Goal: Task Accomplishment & Management: Manage account settings

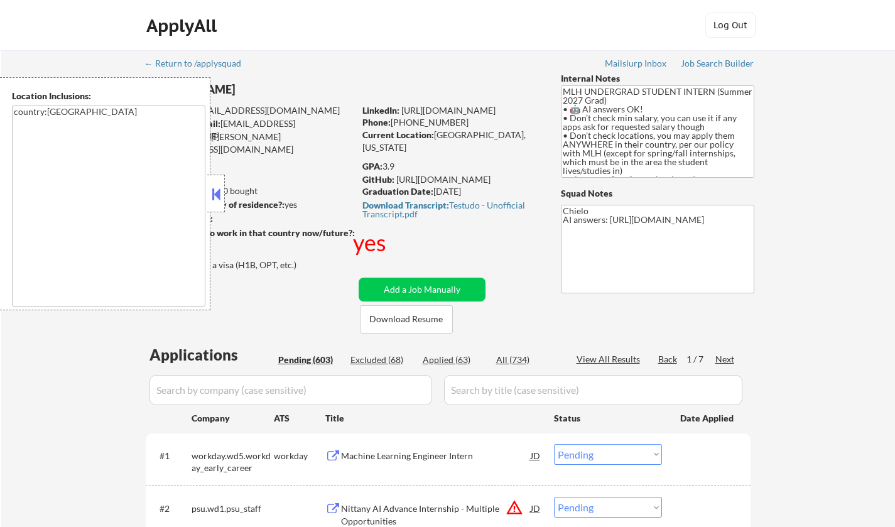
select select ""pending""
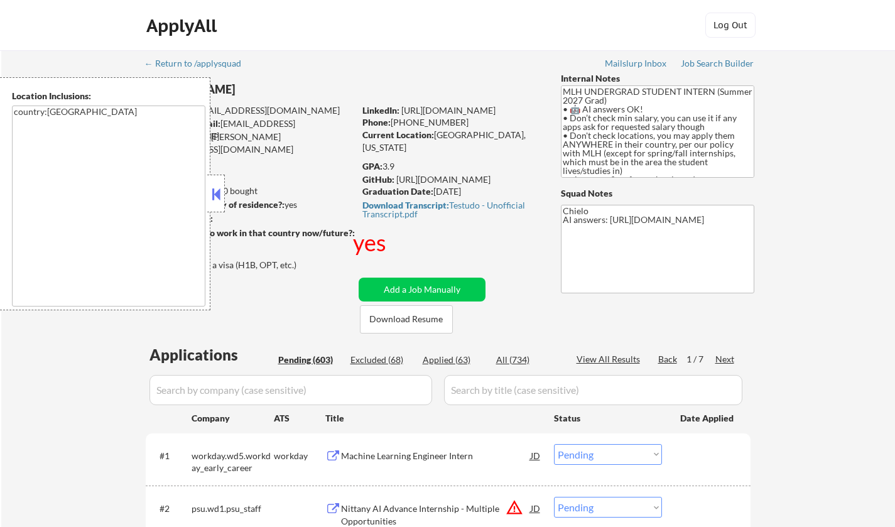
select select ""pending""
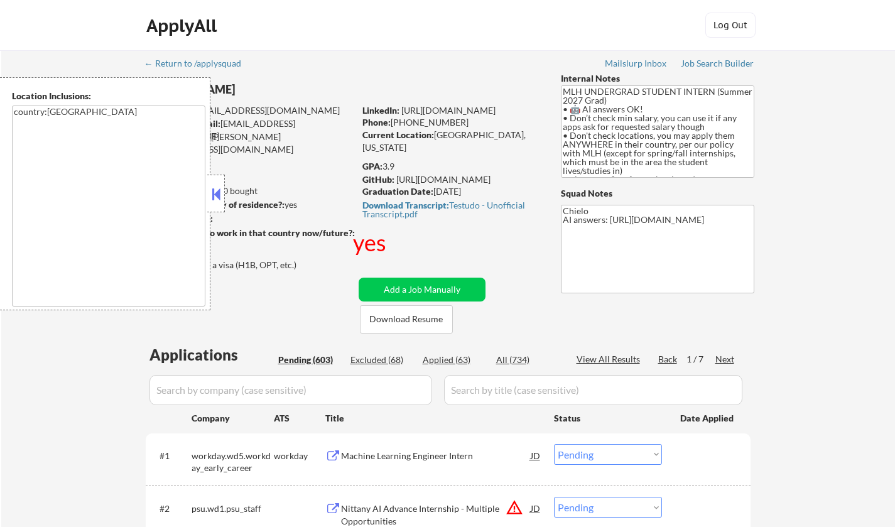
select select ""pending""
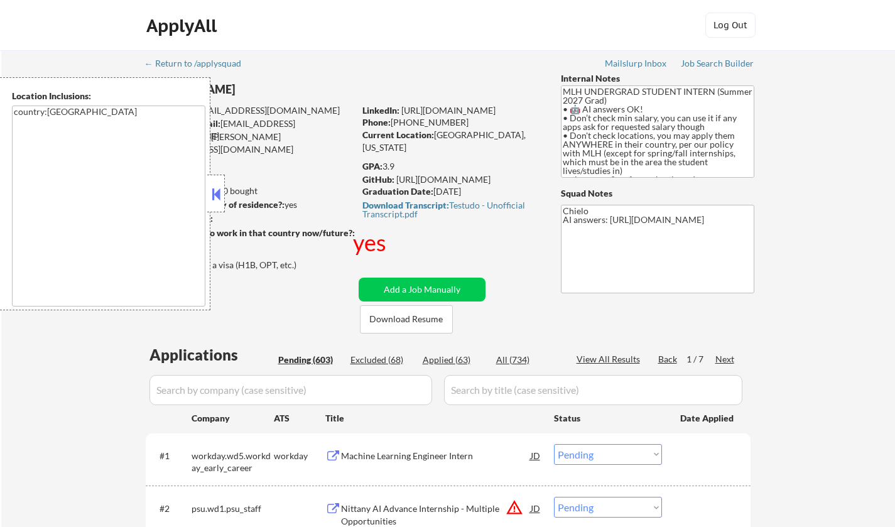
select select ""pending""
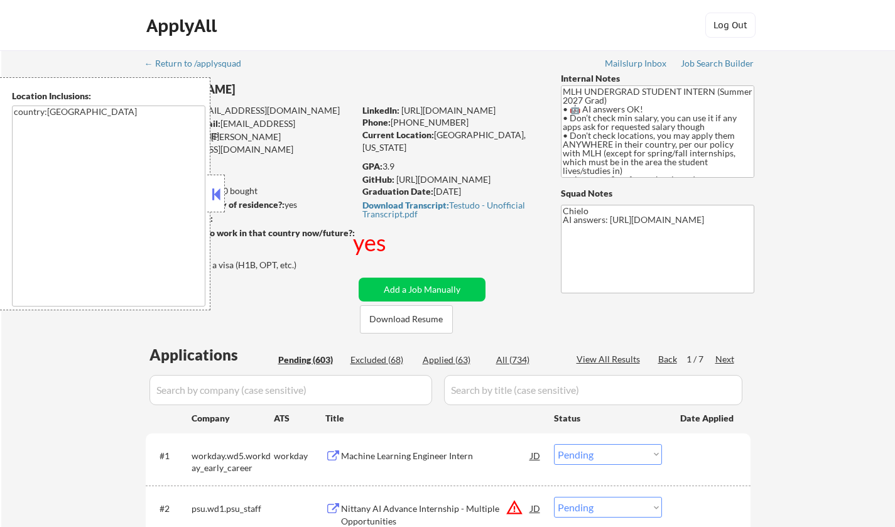
select select ""pending""
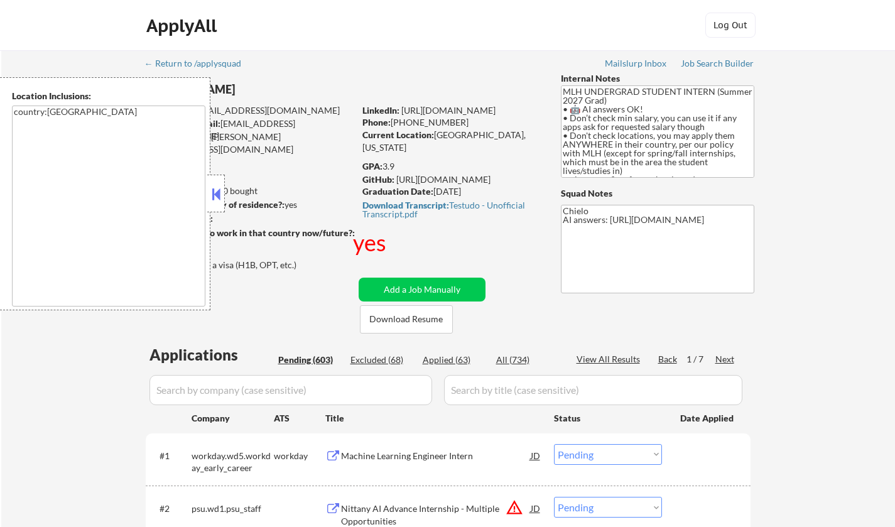
select select ""pending""
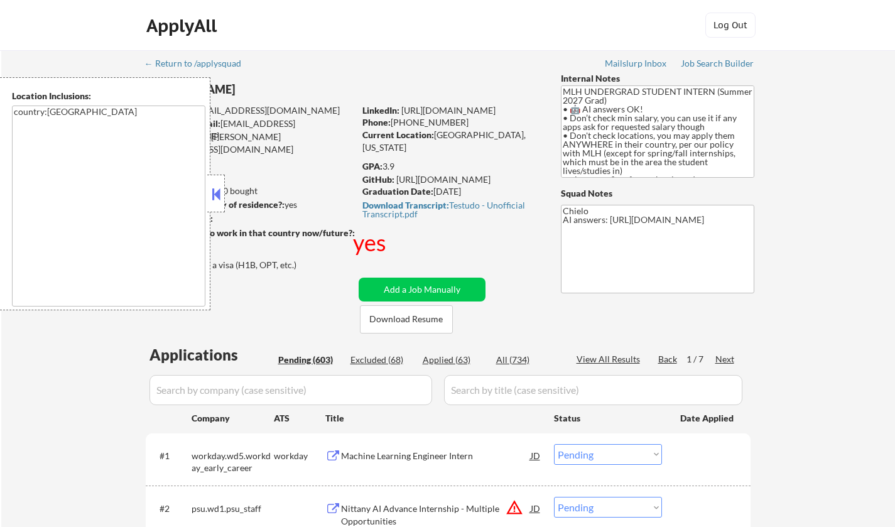
select select ""pending""
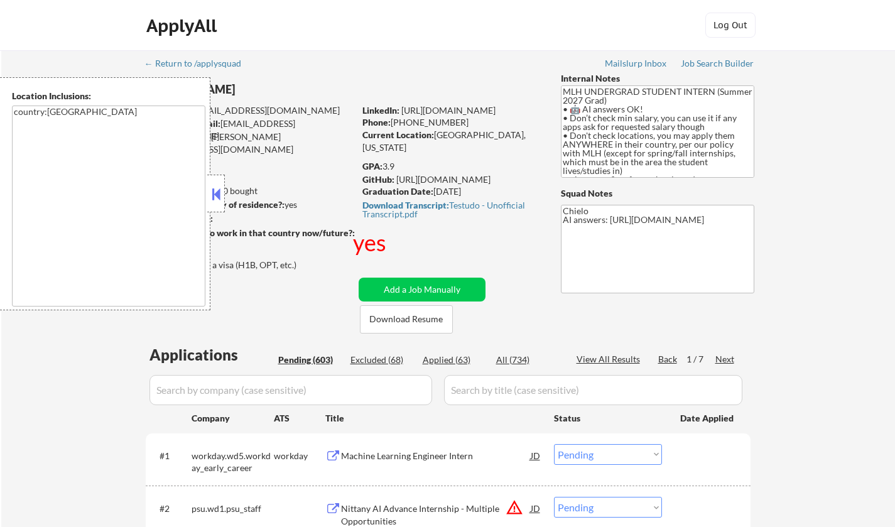
select select ""pending""
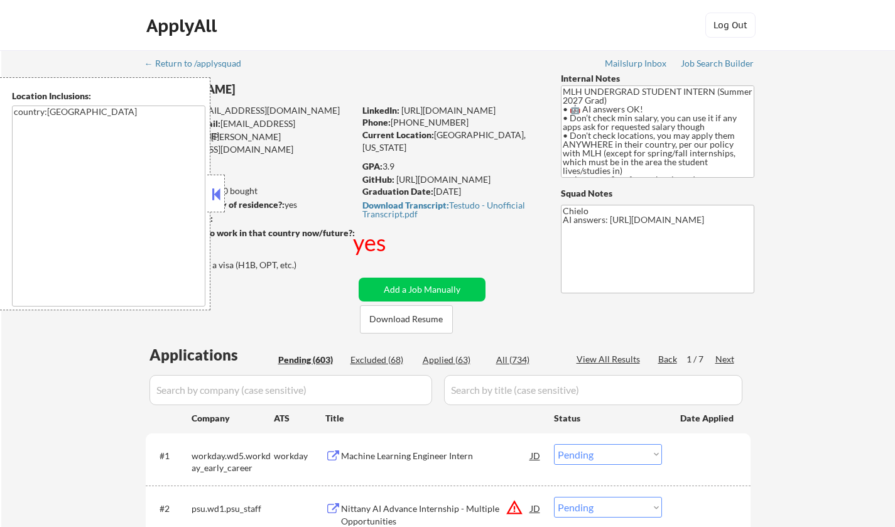
select select ""pending""
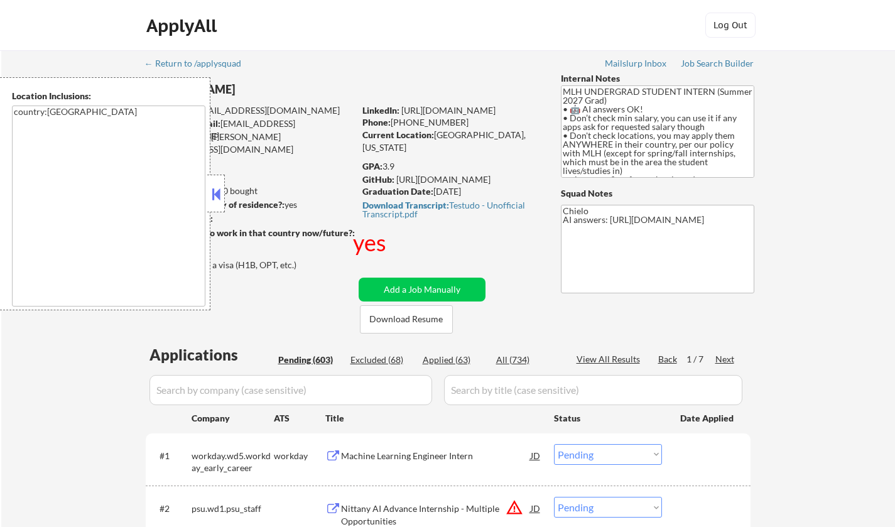
select select ""pending""
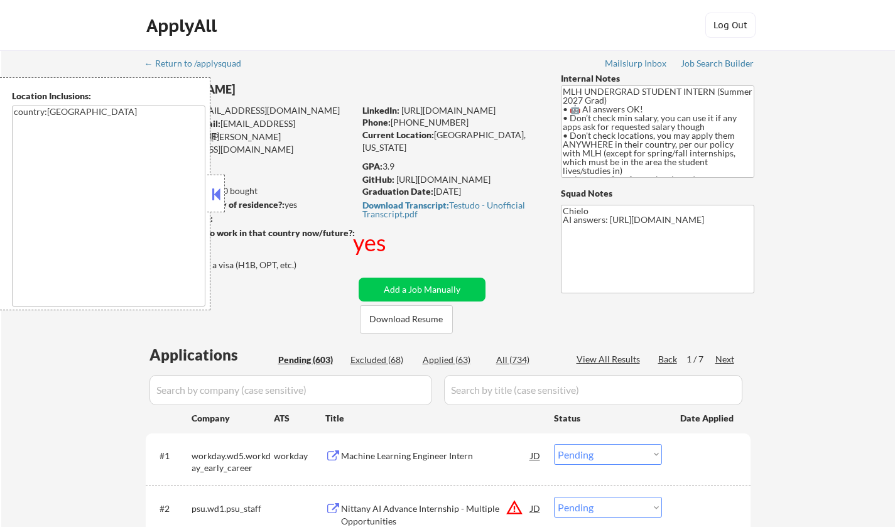
select select ""pending""
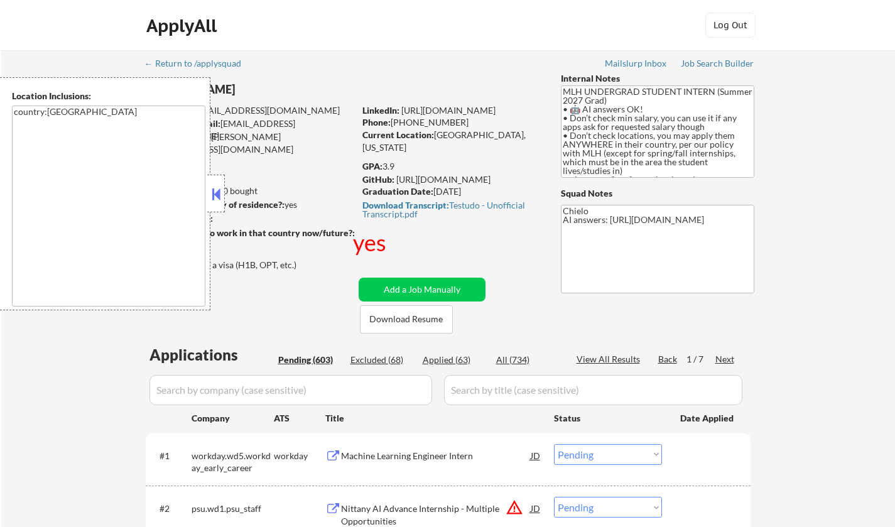
select select ""pending""
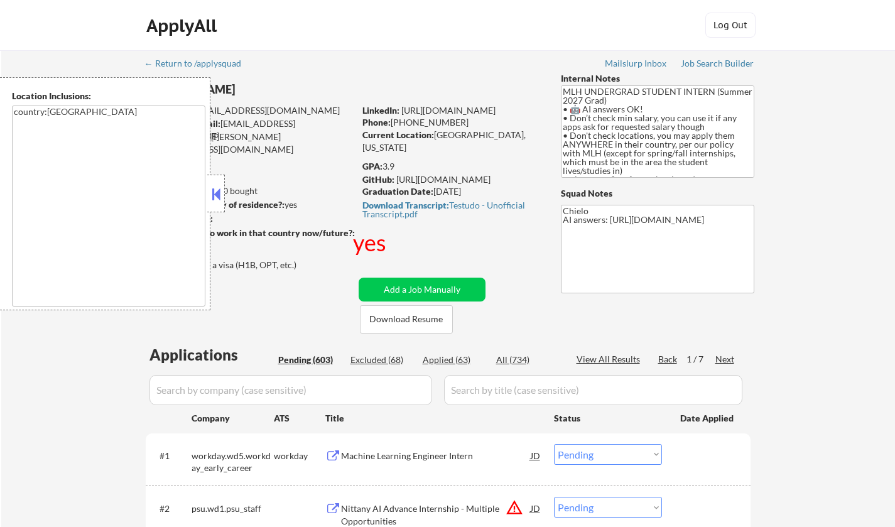
select select ""pending""
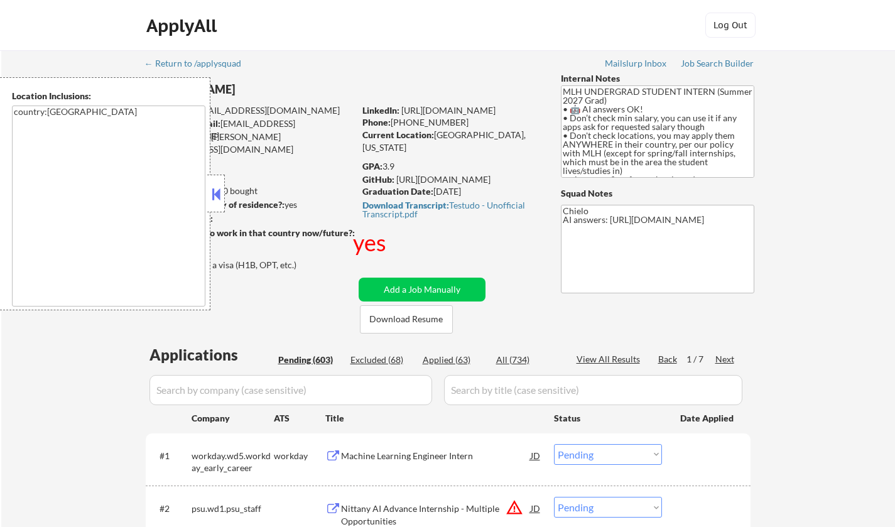
select select ""pending""
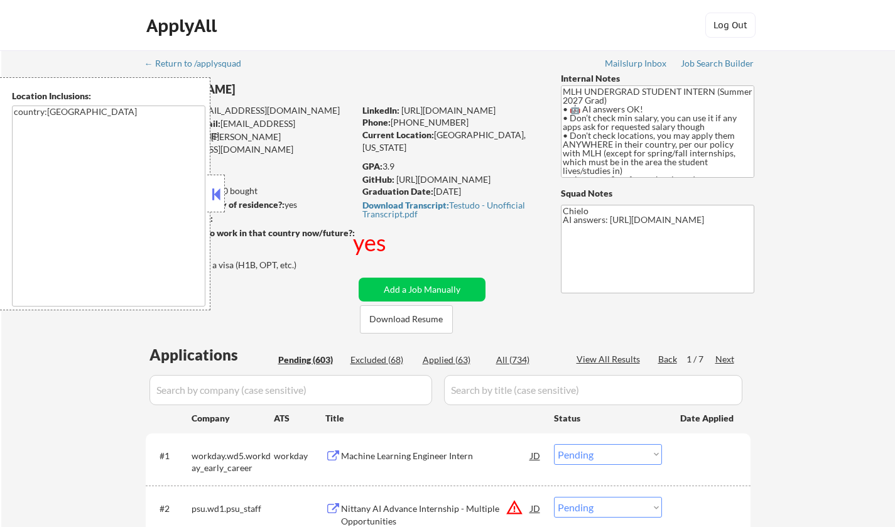
select select ""pending""
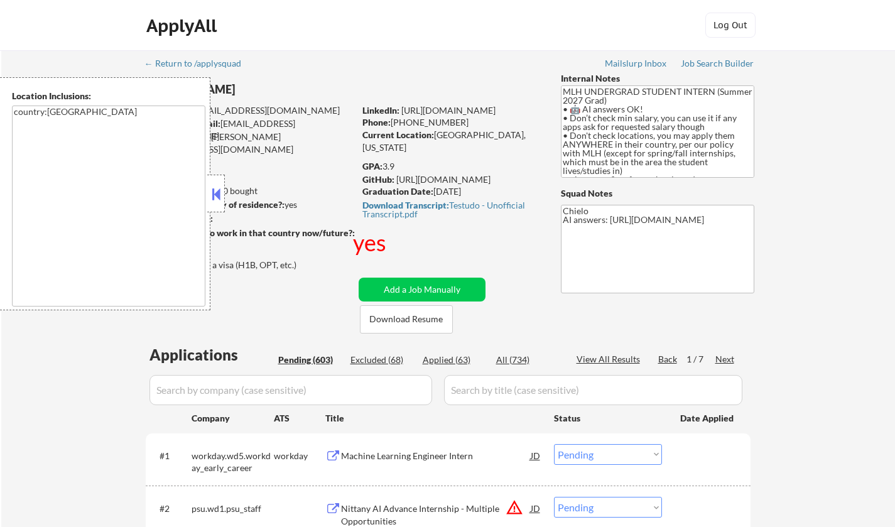
select select ""pending""
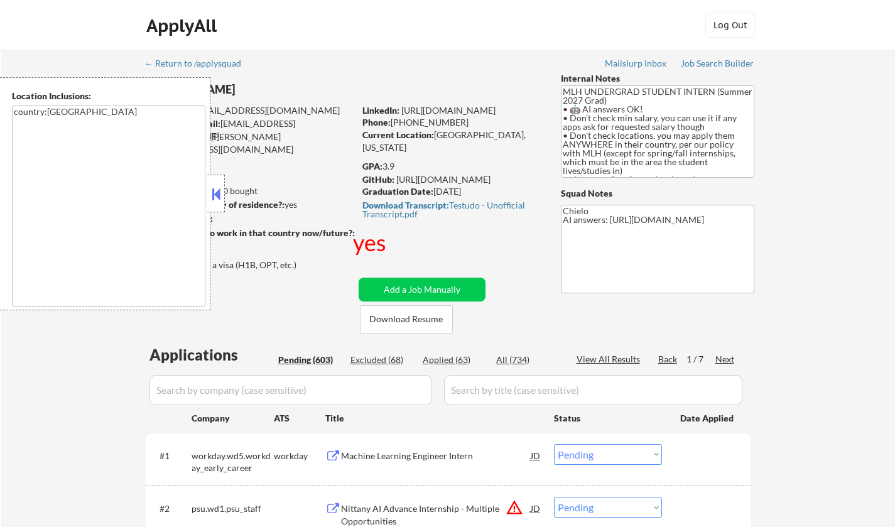
select select ""pending""
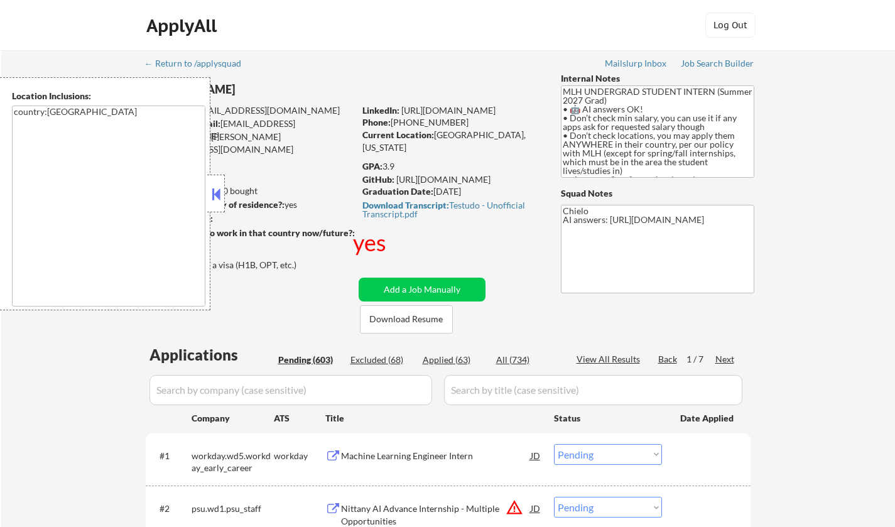
select select ""pending""
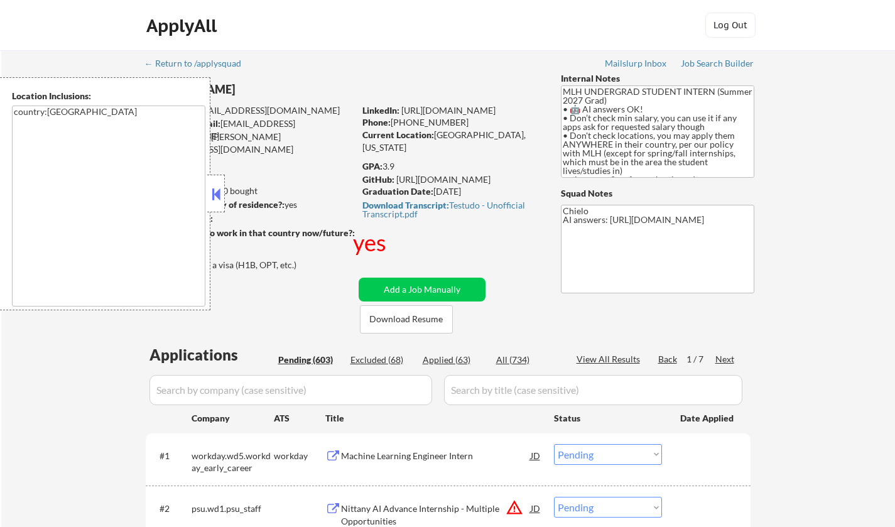
select select ""pending""
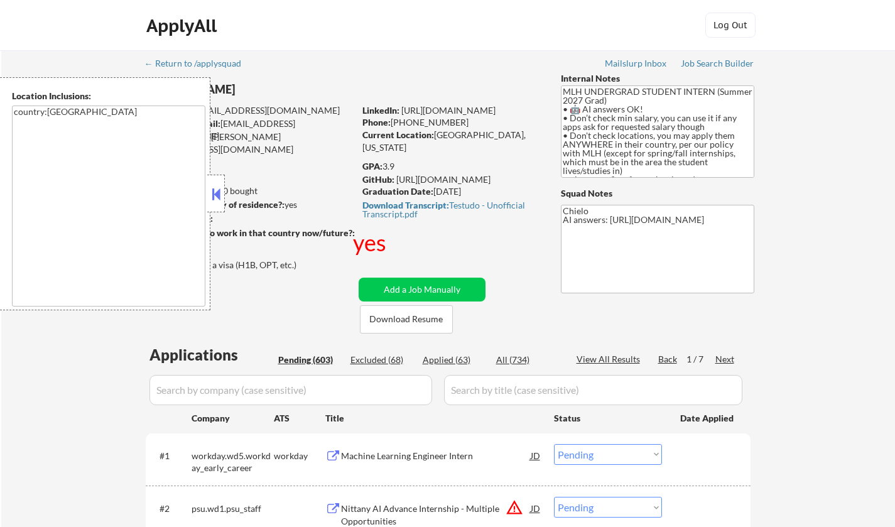
select select ""pending""
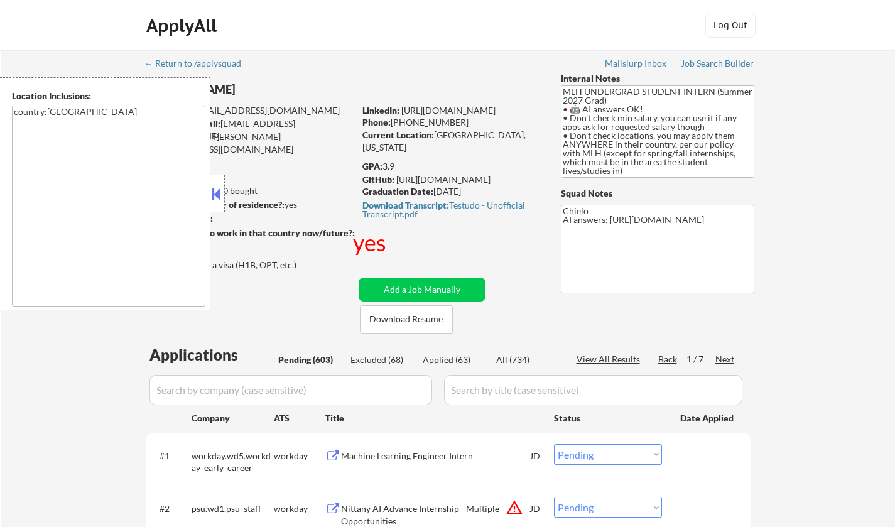
drag, startPoint x: 217, startPoint y: 190, endPoint x: 234, endPoint y: 210, distance: 26.8
click at [217, 190] on button at bounding box center [216, 194] width 14 height 19
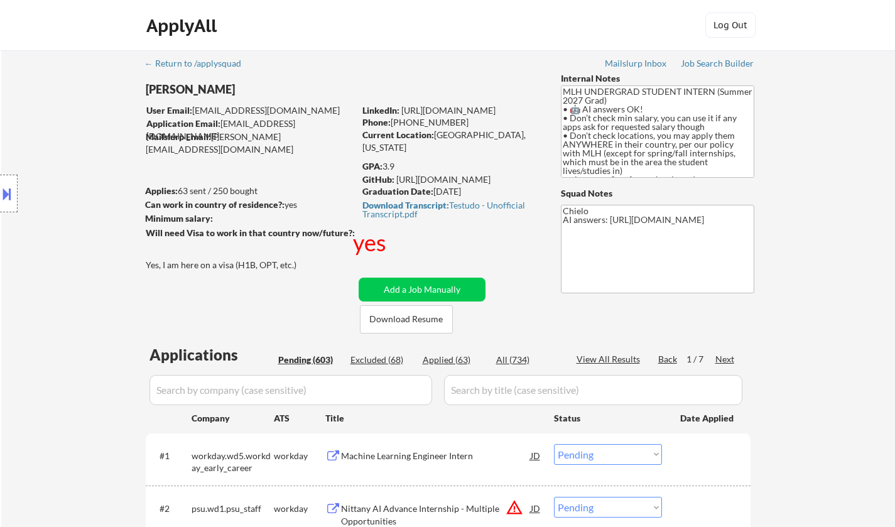
scroll to position [188, 0]
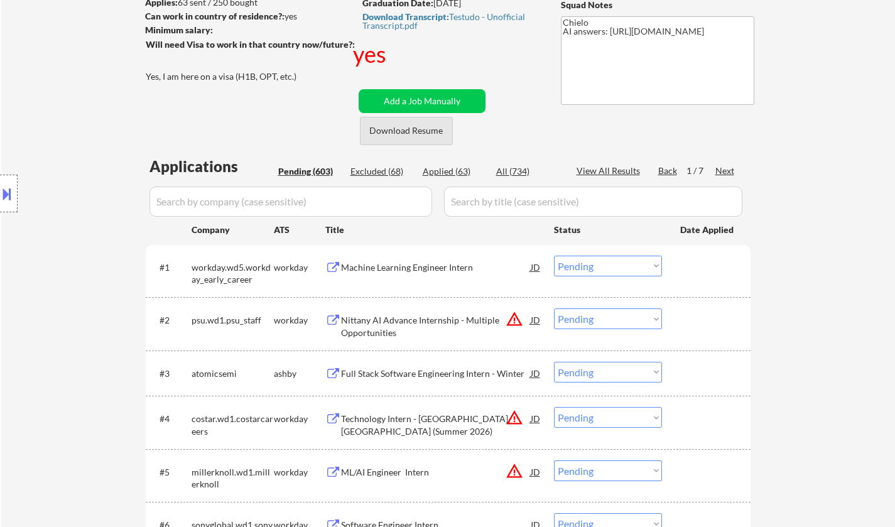
click at [394, 134] on button "Download Resume" at bounding box center [406, 131] width 93 height 28
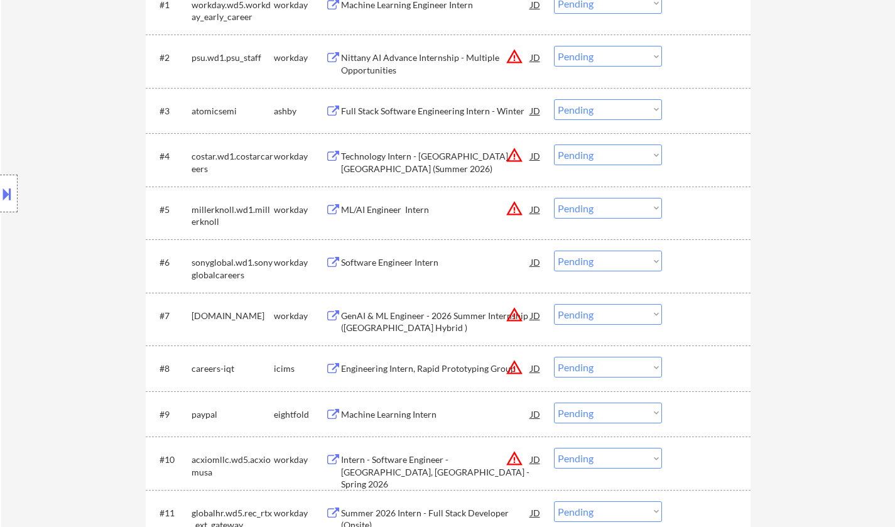
scroll to position [502, 0]
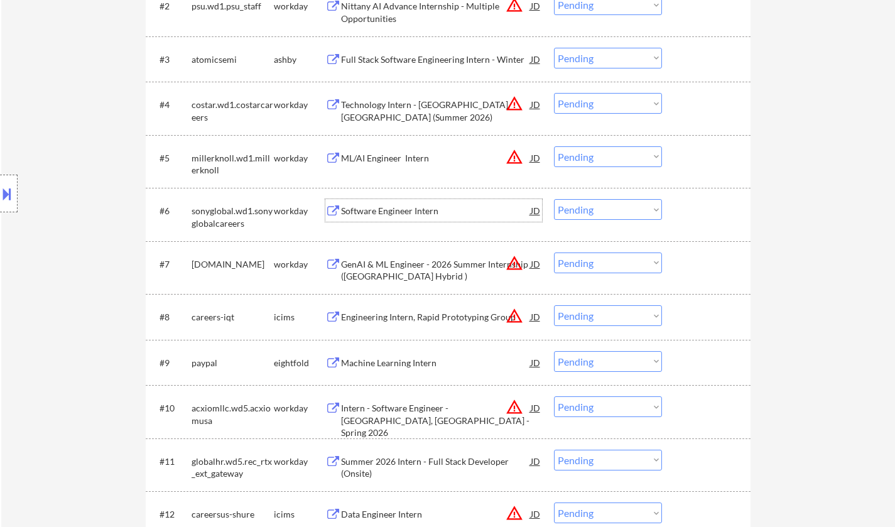
click at [390, 209] on div "Software Engineer Intern" at bounding box center [436, 211] width 190 height 13
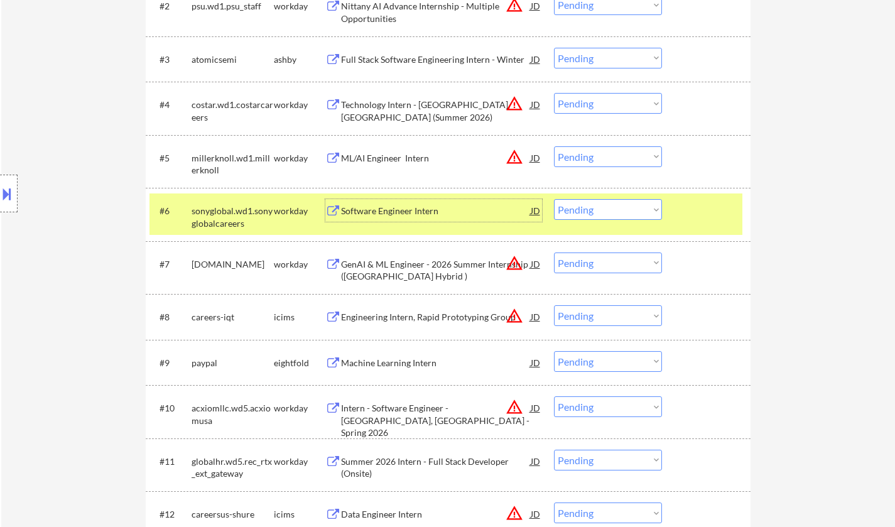
click at [373, 215] on div "Software Engineer Intern" at bounding box center [436, 211] width 190 height 13
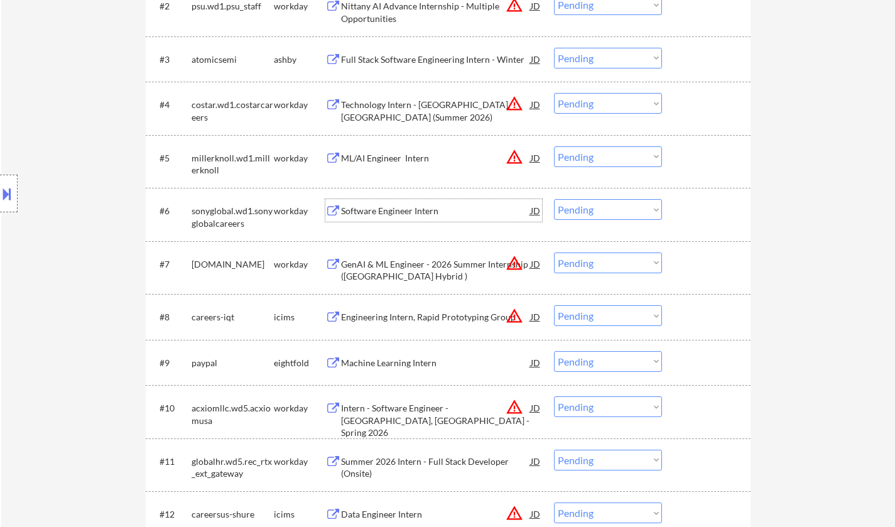
drag, startPoint x: 595, startPoint y: 210, endPoint x: 595, endPoint y: 218, distance: 8.2
click at [595, 210] on select "Choose an option... Pending Applied Excluded (Questions) Excluded (Expired) Exc…" at bounding box center [608, 209] width 108 height 21
click at [554, 199] on select "Choose an option... Pending Applied Excluded (Questions) Excluded (Expired) Exc…" at bounding box center [608, 209] width 108 height 21
select select ""pending""
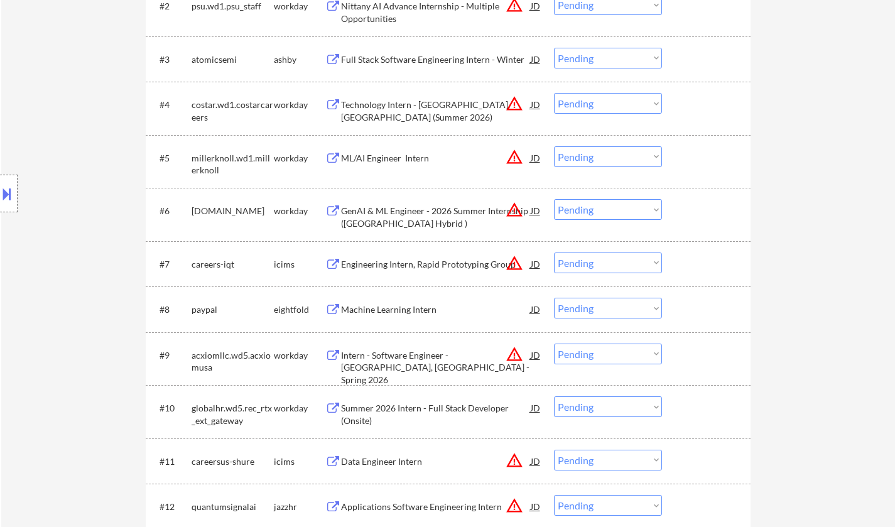
click at [392, 308] on div "Machine Learning Intern" at bounding box center [436, 309] width 190 height 13
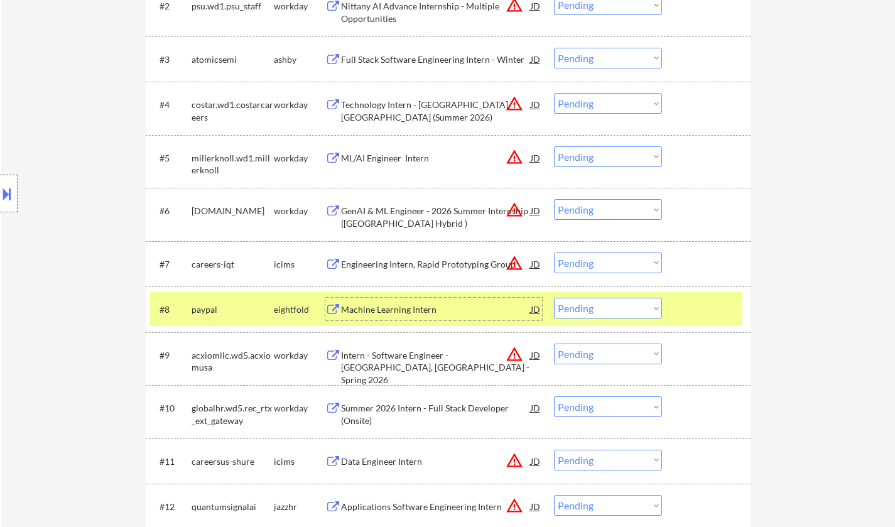
drag, startPoint x: 632, startPoint y: 307, endPoint x: 634, endPoint y: 316, distance: 8.9
click at [632, 307] on select "Choose an option... Pending Applied Excluded (Questions) Excluded (Expired) Exc…" at bounding box center [608, 308] width 108 height 21
click at [554, 298] on select "Choose an option... Pending Applied Excluded (Questions) Excluded (Expired) Exc…" at bounding box center [608, 308] width 108 height 21
select select ""pending""
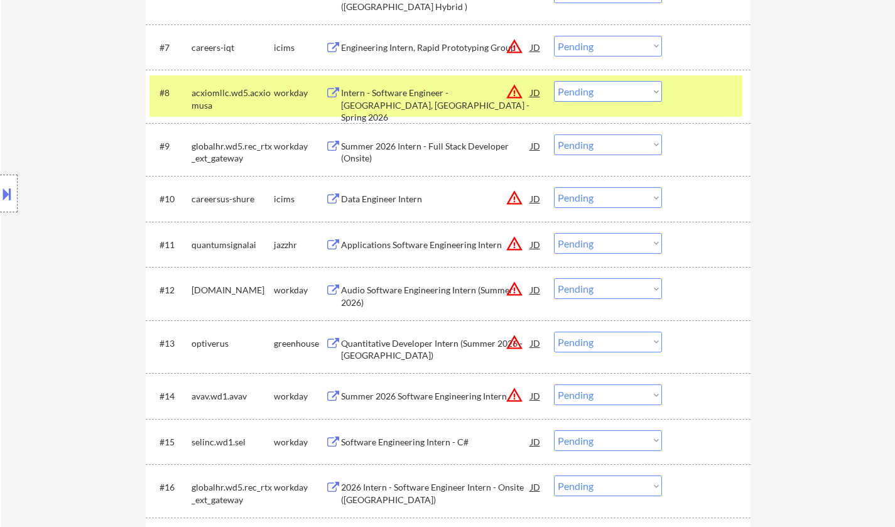
scroll to position [753, 0]
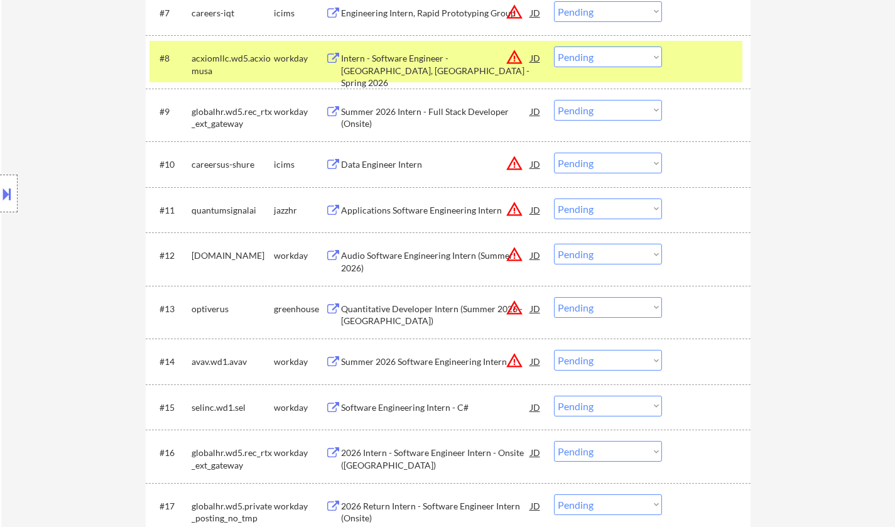
click at [391, 365] on div "Summer 2026 Software Engineering Intern" at bounding box center [436, 361] width 190 height 13
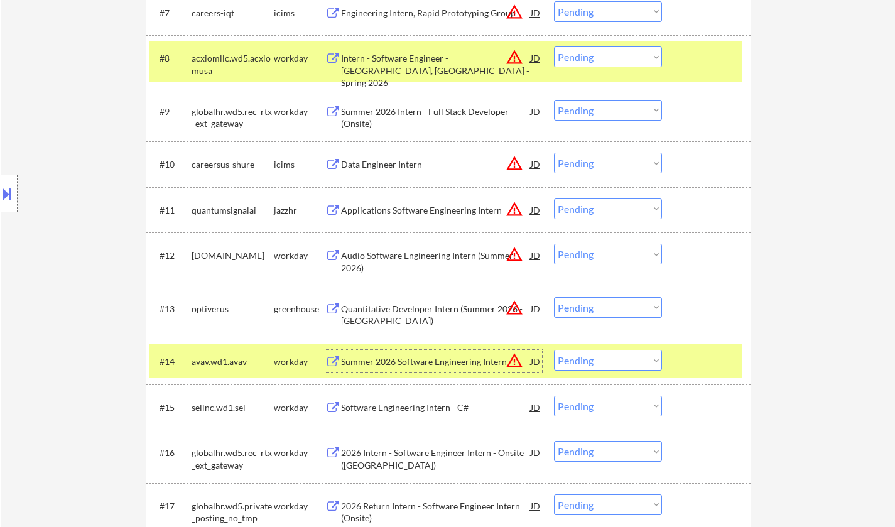
scroll to position [942, 0]
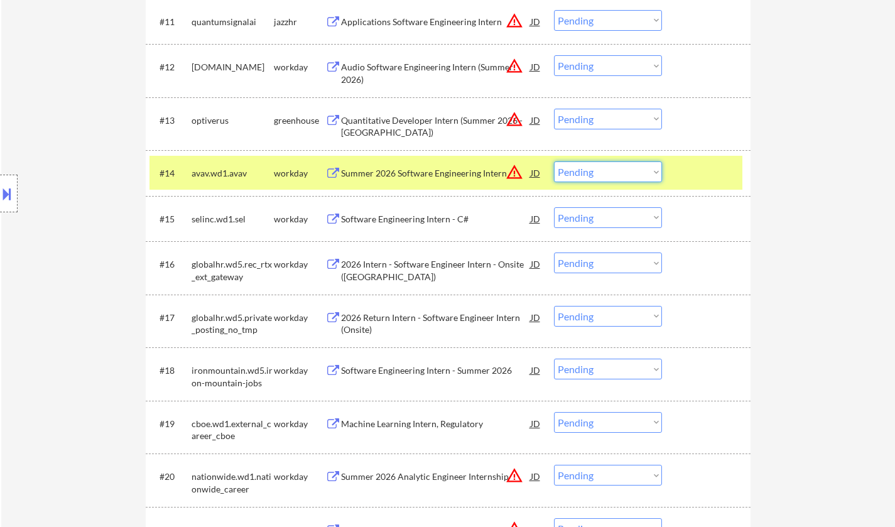
click at [613, 178] on select "Choose an option... Pending Applied Excluded (Questions) Excluded (Expired) Exc…" at bounding box center [608, 171] width 108 height 21
click at [554, 161] on select "Choose an option... Pending Applied Excluded (Questions) Excluded (Expired) Exc…" at bounding box center [608, 171] width 108 height 21
select select ""pending""
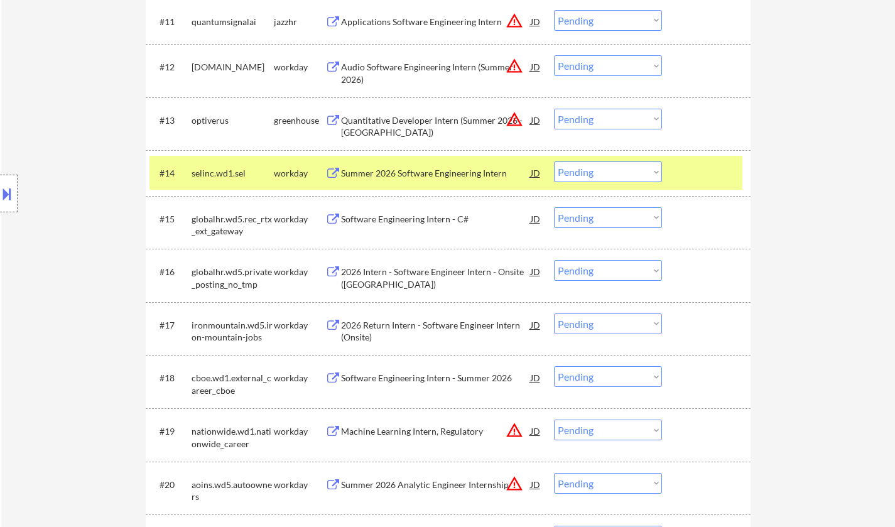
click at [426, 221] on div "Software Engineering Intern - C#" at bounding box center [436, 219] width 190 height 13
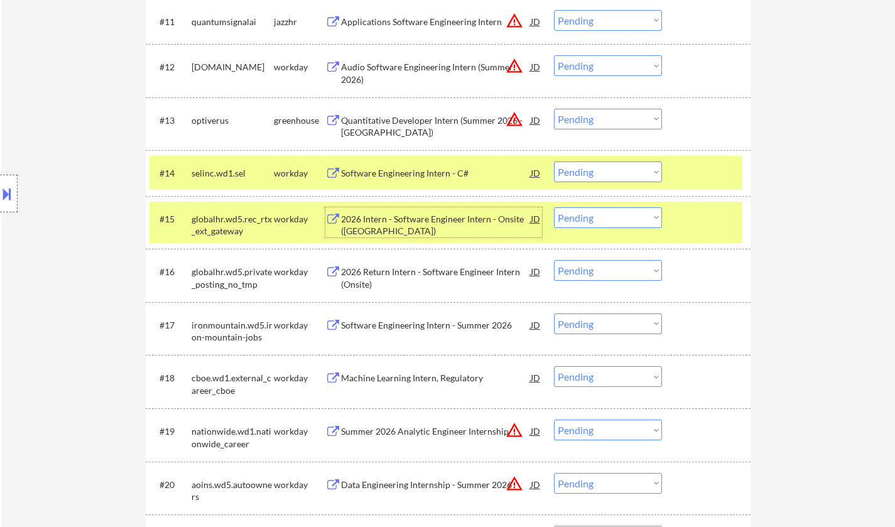
click at [620, 218] on select "Choose an option... Pending Applied Excluded (Questions) Excluded (Expired) Exc…" at bounding box center [608, 217] width 108 height 21
click at [554, 207] on select "Choose an option... Pending Applied Excluded (Questions) Excluded (Expired) Exc…" at bounding box center [608, 217] width 108 height 21
select select ""pending""
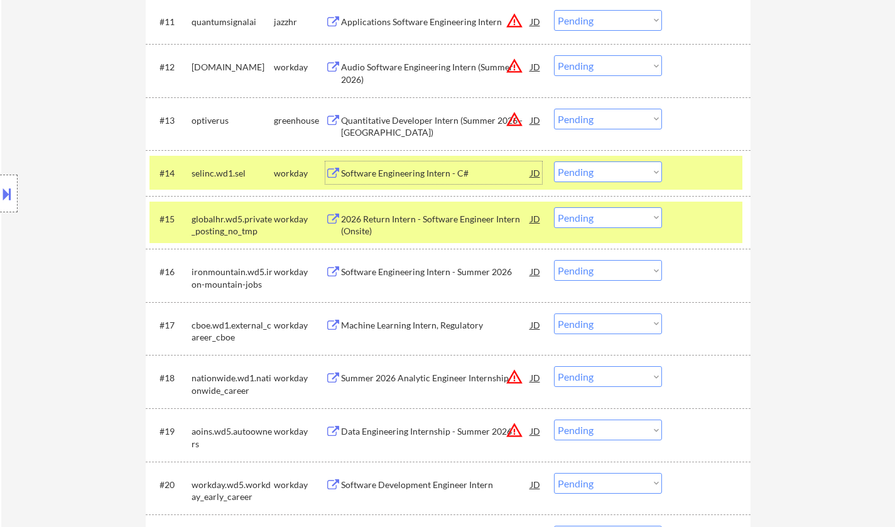
click at [425, 172] on div "Software Engineering Intern - C#" at bounding box center [436, 173] width 190 height 13
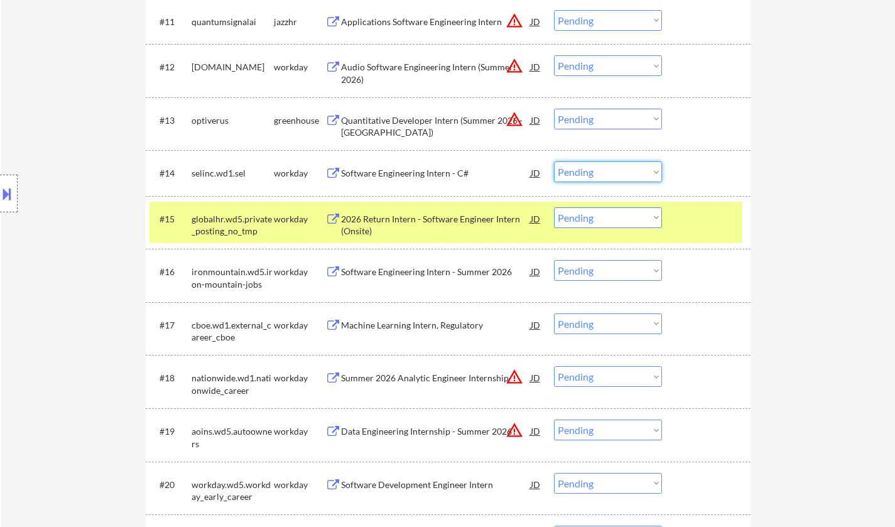
click at [618, 173] on select "Choose an option... Pending Applied Excluded (Questions) Excluded (Expired) Exc…" at bounding box center [608, 171] width 108 height 21
click at [554, 161] on select "Choose an option... Pending Applied Excluded (Questions) Excluded (Expired) Exc…" at bounding box center [608, 171] width 108 height 21
select select ""pending""
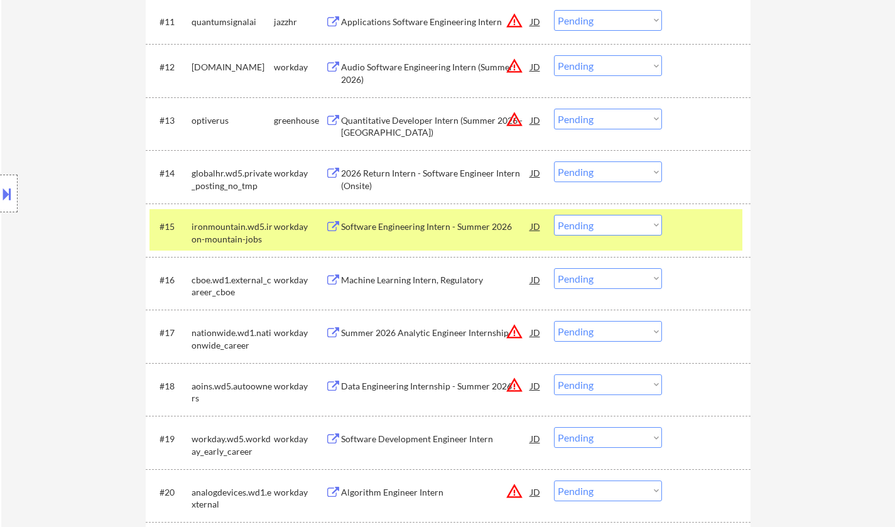
scroll to position [1005, 0]
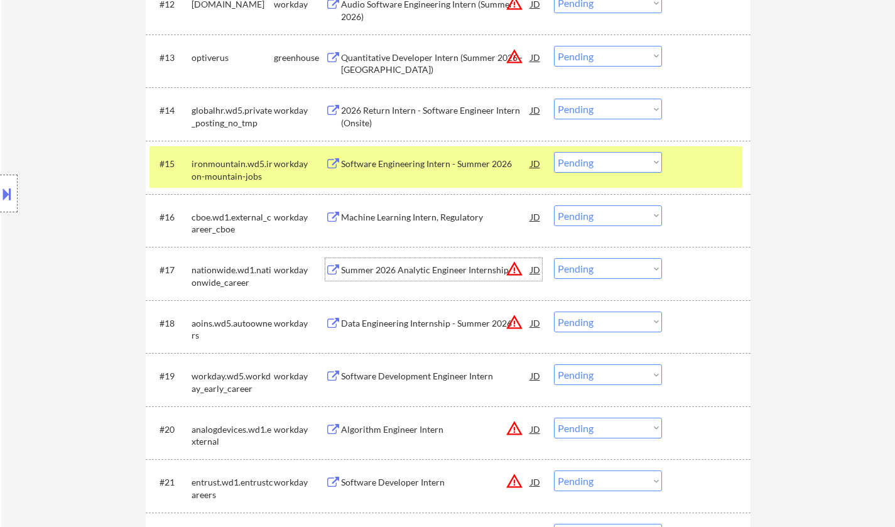
click at [426, 275] on div "Summer 2026 Analytic Engineer Internship" at bounding box center [436, 270] width 190 height 13
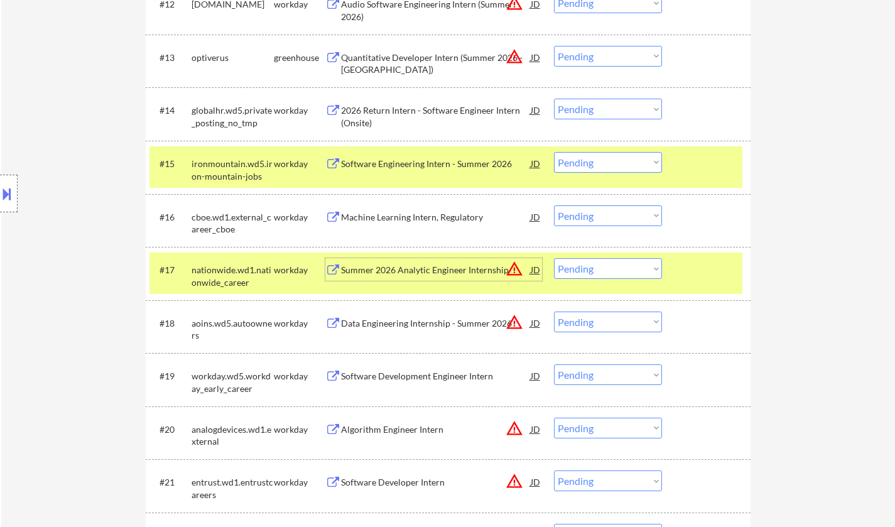
click at [602, 264] on select "Choose an option... Pending Applied Excluded (Questions) Excluded (Expired) Exc…" at bounding box center [608, 268] width 108 height 21
click at [554, 258] on select "Choose an option... Pending Applied Excluded (Questions) Excluded (Expired) Exc…" at bounding box center [608, 268] width 108 height 21
select select ""pending""
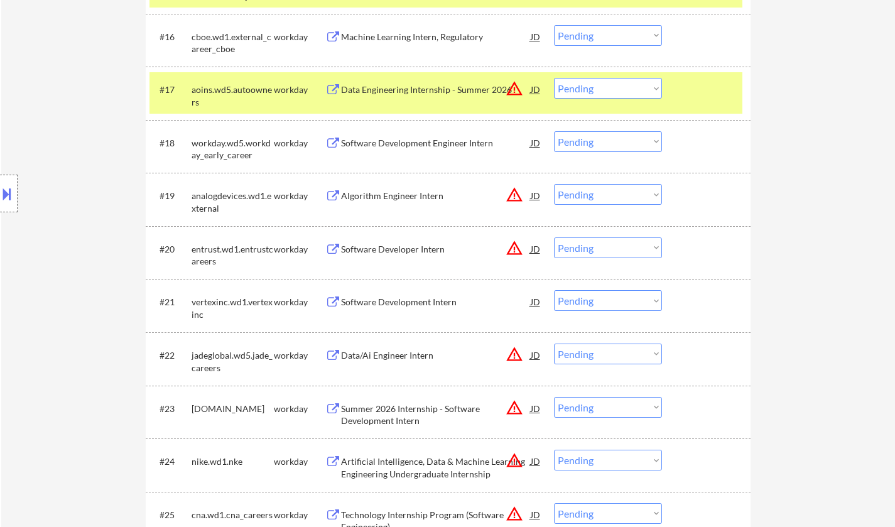
scroll to position [1193, 0]
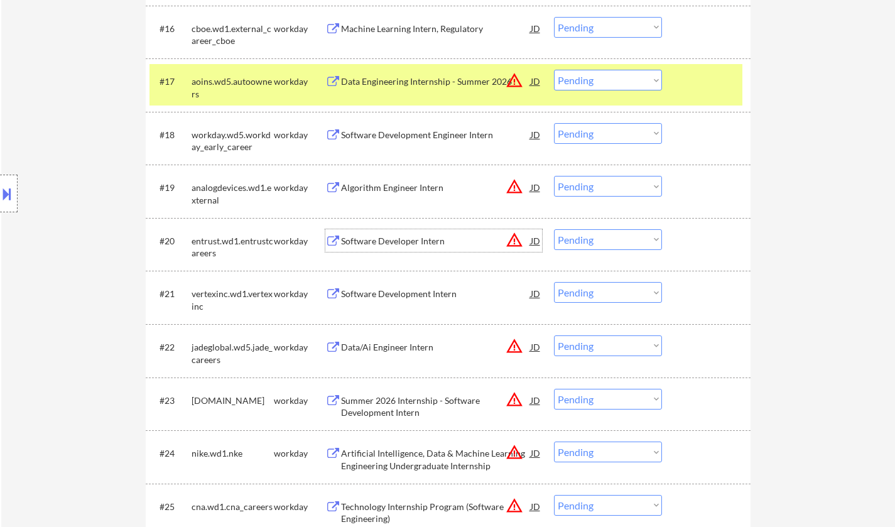
click at [396, 241] on div "Software Developer Intern" at bounding box center [436, 241] width 190 height 13
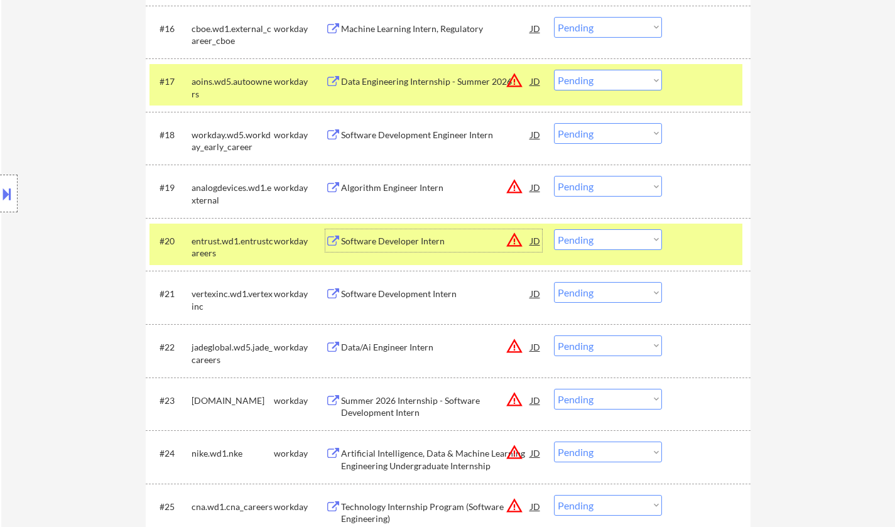
click at [623, 240] on select "Choose an option... Pending Applied Excluded (Questions) Excluded (Expired) Exc…" at bounding box center [608, 239] width 108 height 21
click at [554, 229] on select "Choose an option... Pending Applied Excluded (Questions) Excluded (Expired) Exc…" at bounding box center [608, 239] width 108 height 21
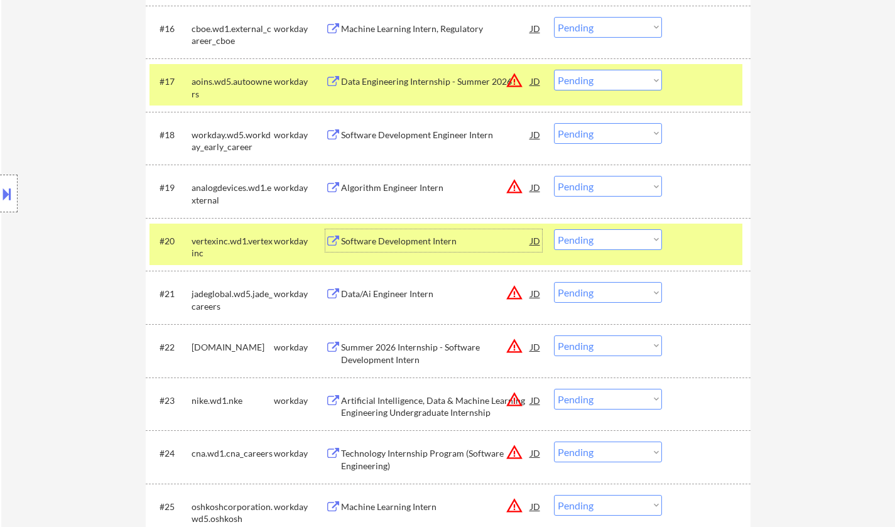
click at [422, 246] on div "Software Development Intern" at bounding box center [436, 241] width 190 height 13
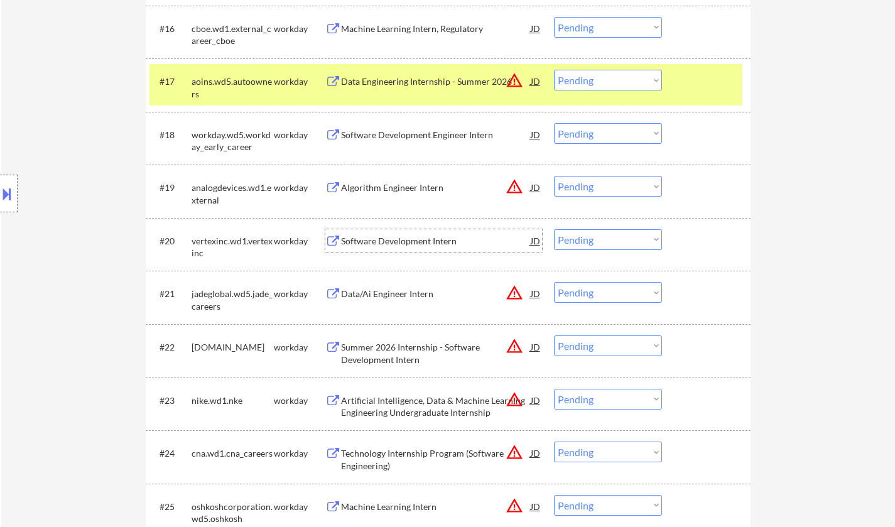
click at [628, 246] on select "Choose an option... Pending Applied Excluded (Questions) Excluded (Expired) Exc…" at bounding box center [608, 239] width 108 height 21
click at [554, 229] on select "Choose an option... Pending Applied Excluded (Questions) Excluded (Expired) Exc…" at bounding box center [608, 239] width 108 height 21
select select ""pending""
click at [434, 298] on div "Data/Ai Engineer Intern" at bounding box center [436, 294] width 190 height 13
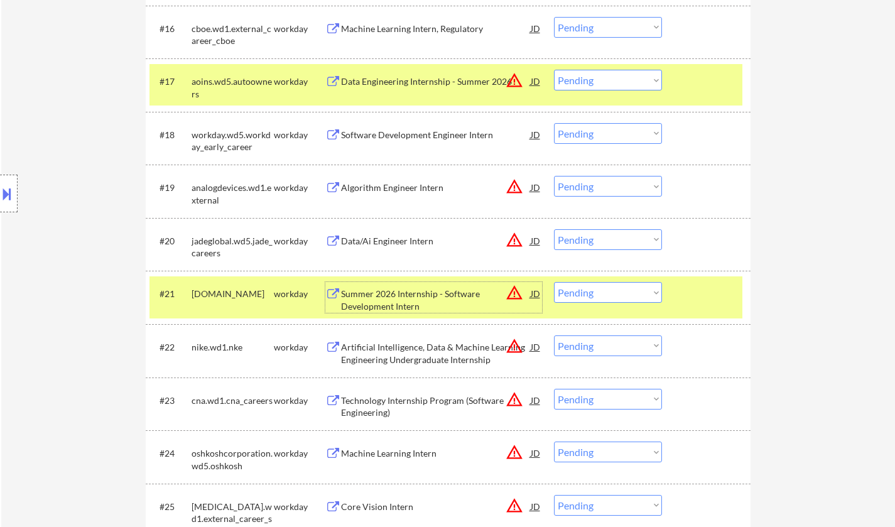
click at [591, 292] on select "Choose an option... Pending Applied Excluded (Questions) Excluded (Expired) Exc…" at bounding box center [608, 292] width 108 height 21
click at [554, 282] on select "Choose an option... Pending Applied Excluded (Questions) Excluded (Expired) Exc…" at bounding box center [608, 292] width 108 height 21
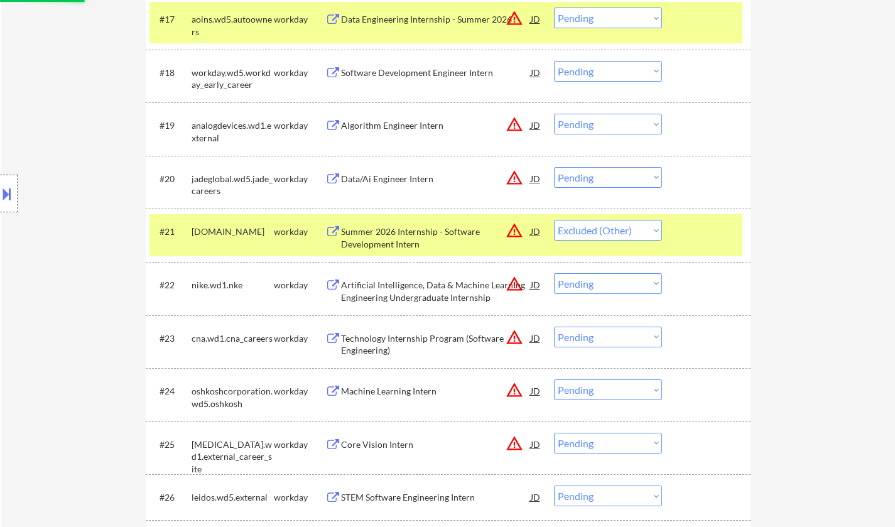
scroll to position [1319, 0]
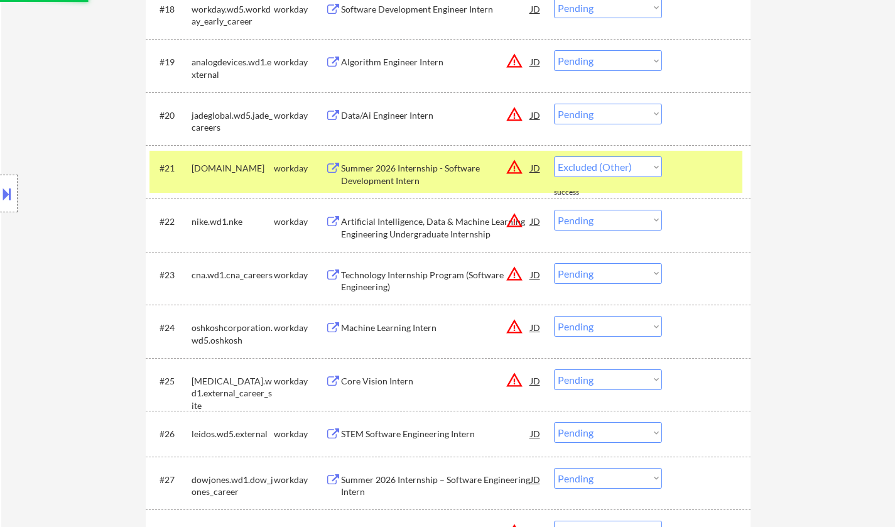
select select ""pending""
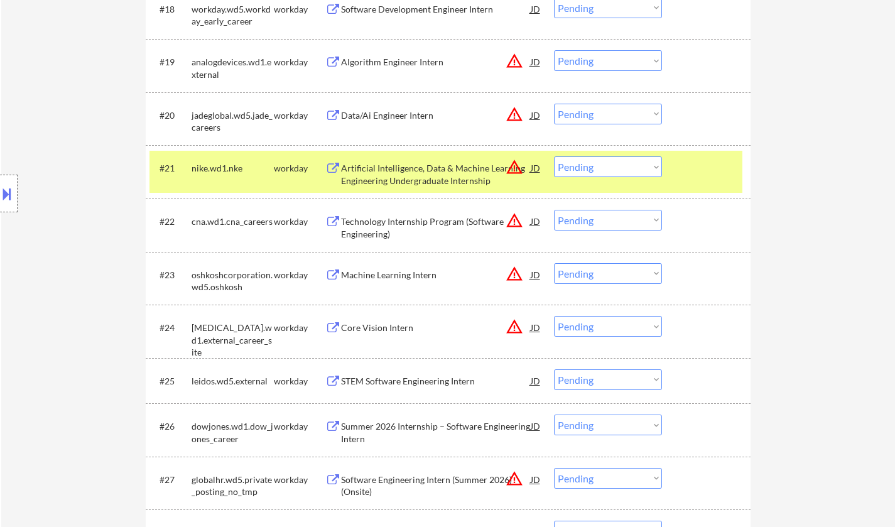
click at [409, 332] on div "Core Vision Intern" at bounding box center [436, 327] width 190 height 13
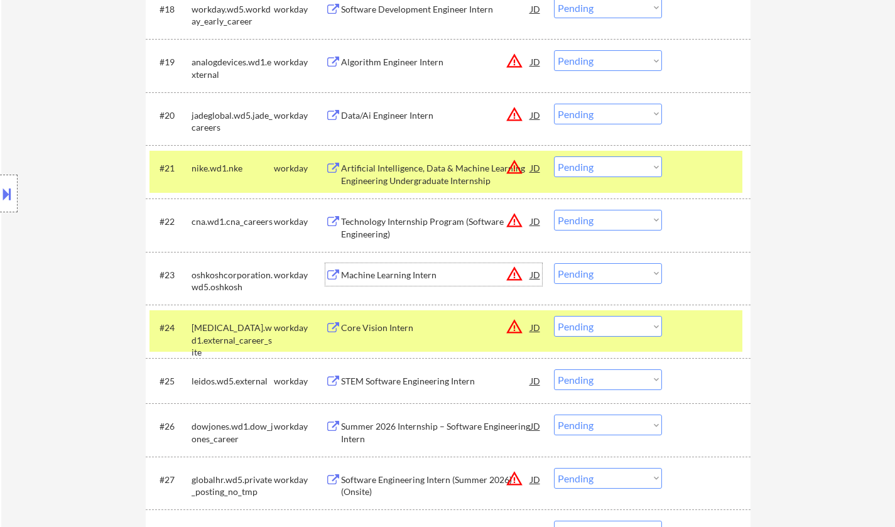
click at [401, 276] on div "Machine Learning Intern" at bounding box center [436, 275] width 190 height 13
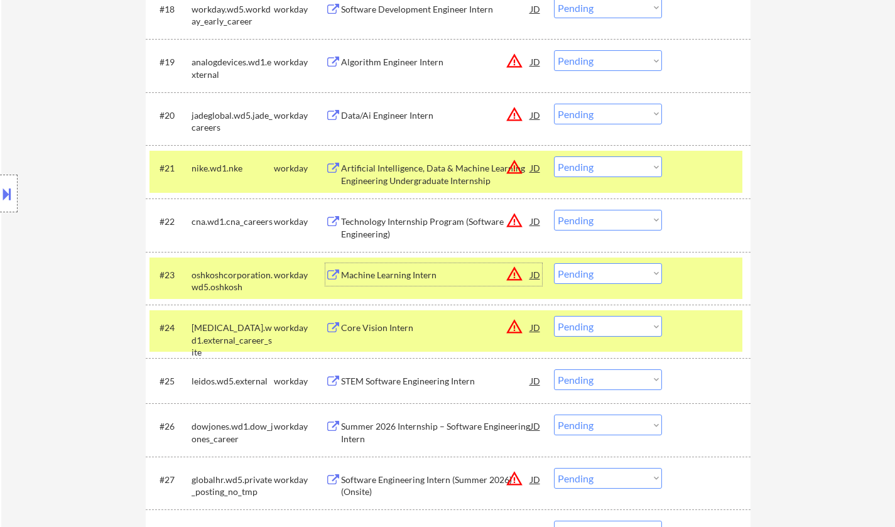
click at [618, 278] on select "Choose an option... Pending Applied Excluded (Questions) Excluded (Expired) Exc…" at bounding box center [608, 273] width 108 height 21
click at [612, 277] on select "Choose an option... Pending Applied Excluded (Questions) Excluded (Expired) Exc…" at bounding box center [608, 273] width 108 height 21
click at [554, 263] on select "Choose an option... Pending Applied Excluded (Questions) Excluded (Expired) Exc…" at bounding box center [608, 273] width 108 height 21
select select ""pending""
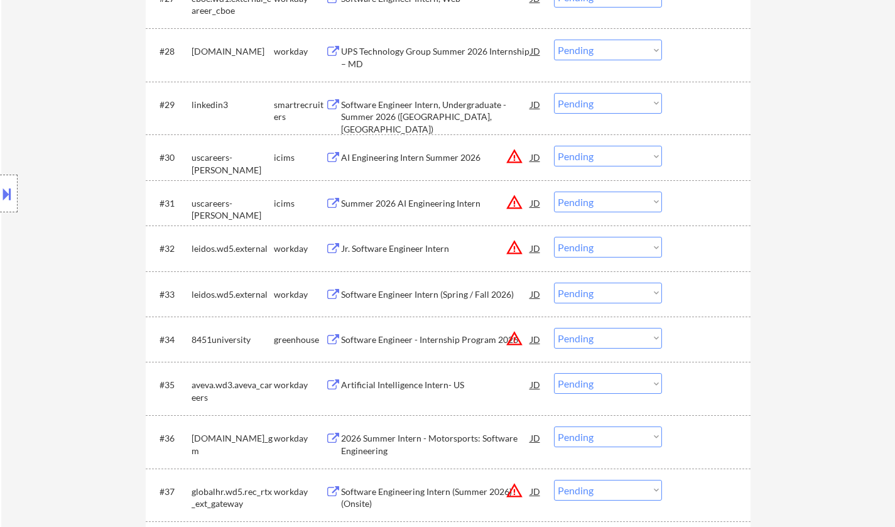
scroll to position [1821, 0]
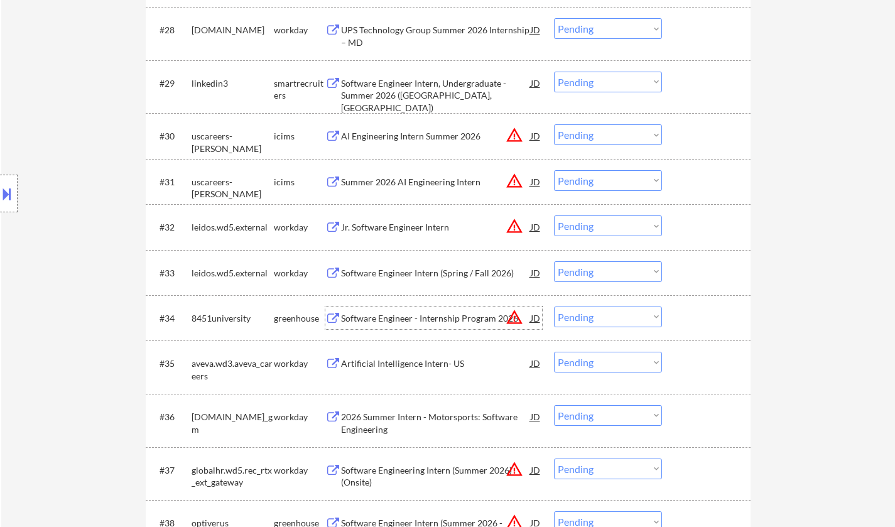
click at [433, 315] on div "Software Engineer - Internship Program 2026" at bounding box center [436, 318] width 190 height 13
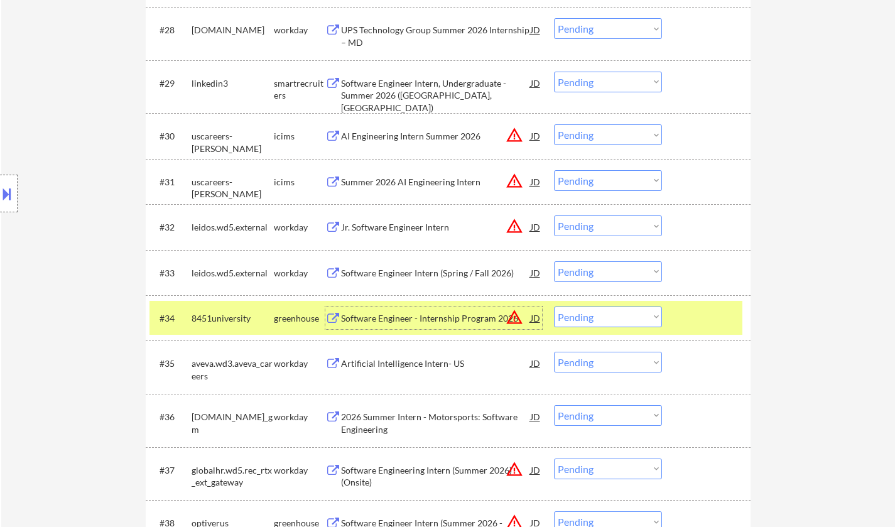
click at [590, 318] on select "Choose an option... Pending Applied Excluded (Questions) Excluded (Expired) Exc…" at bounding box center [608, 316] width 108 height 21
click at [554, 306] on select "Choose an option... Pending Applied Excluded (Questions) Excluded (Expired) Exc…" at bounding box center [608, 316] width 108 height 21
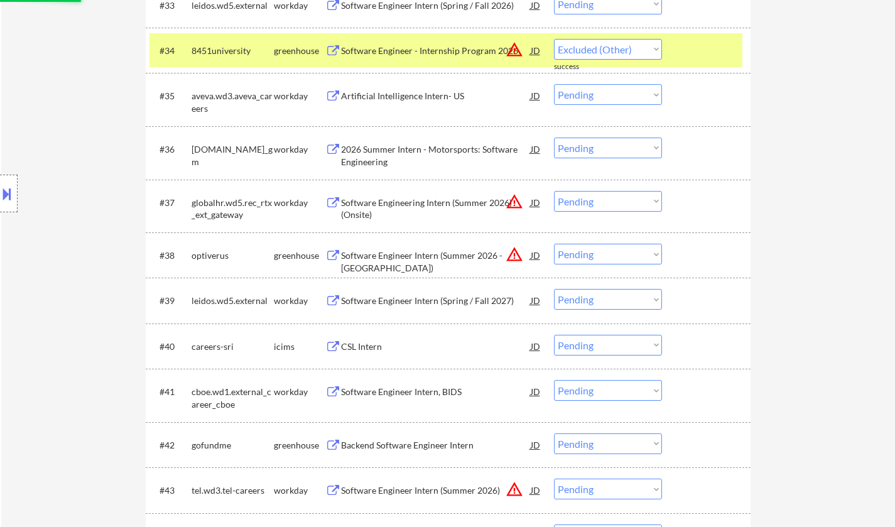
scroll to position [2135, 0]
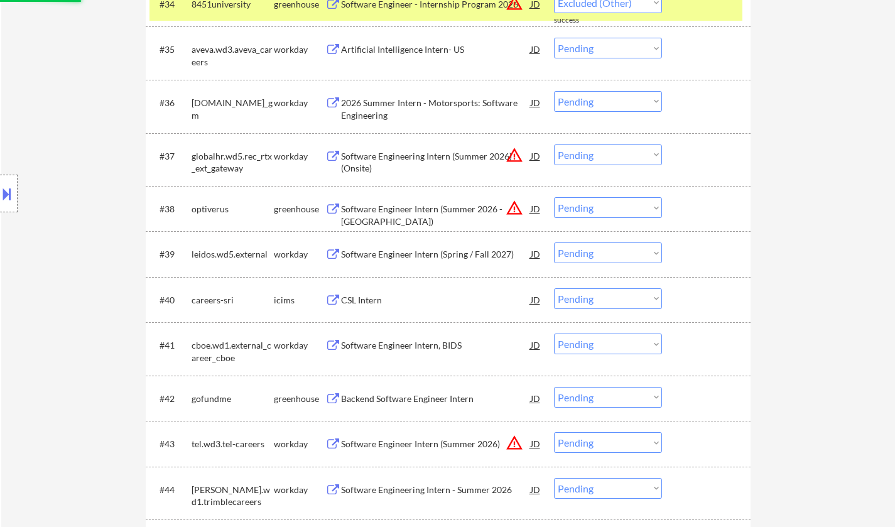
select select ""pending""
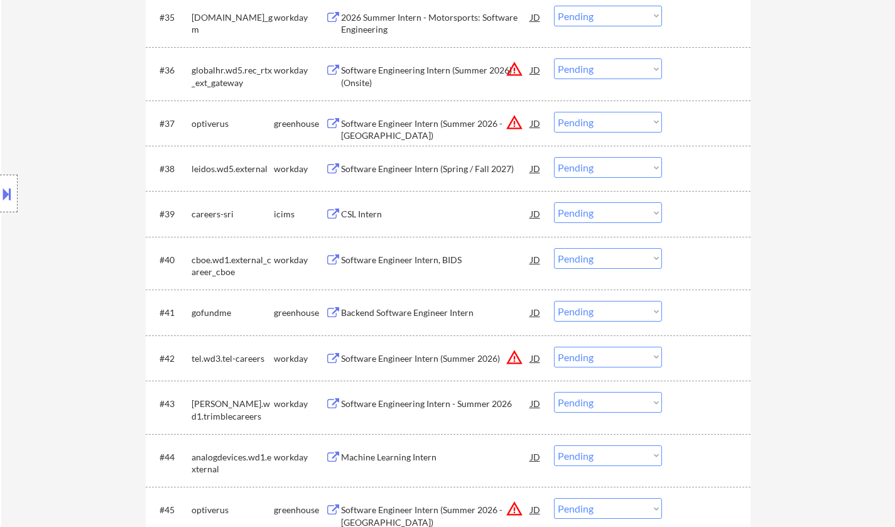
scroll to position [2198, 0]
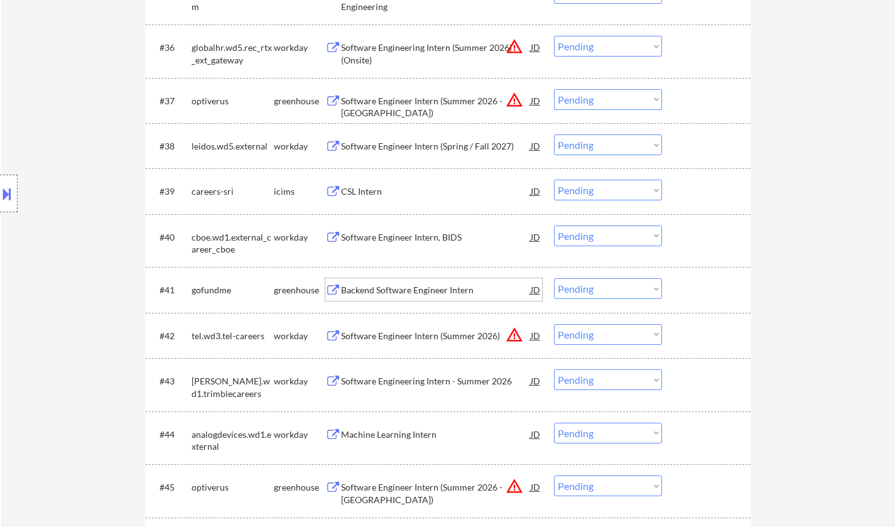
click at [411, 293] on div "Backend Software Engineer Intern" at bounding box center [436, 290] width 190 height 13
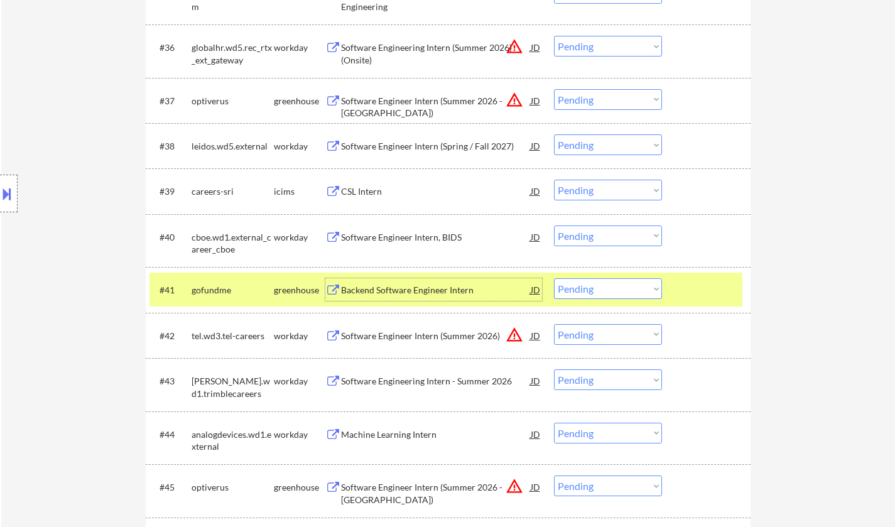
click at [597, 286] on select "Choose an option... Pending Applied Excluded (Questions) Excluded (Expired) Exc…" at bounding box center [608, 288] width 108 height 21
click at [554, 278] on select "Choose an option... Pending Applied Excluded (Questions) Excluded (Expired) Exc…" at bounding box center [608, 288] width 108 height 21
select select ""pending""
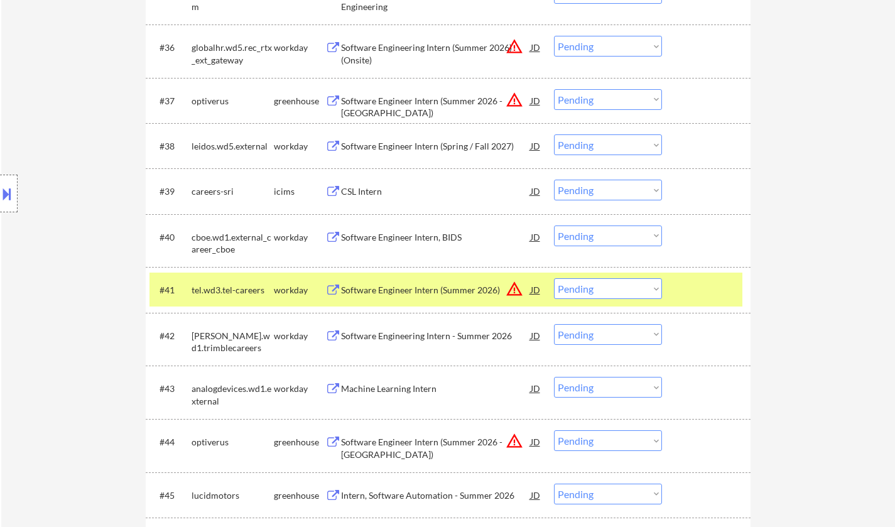
click at [406, 389] on div "Machine Learning Intern" at bounding box center [436, 388] width 190 height 13
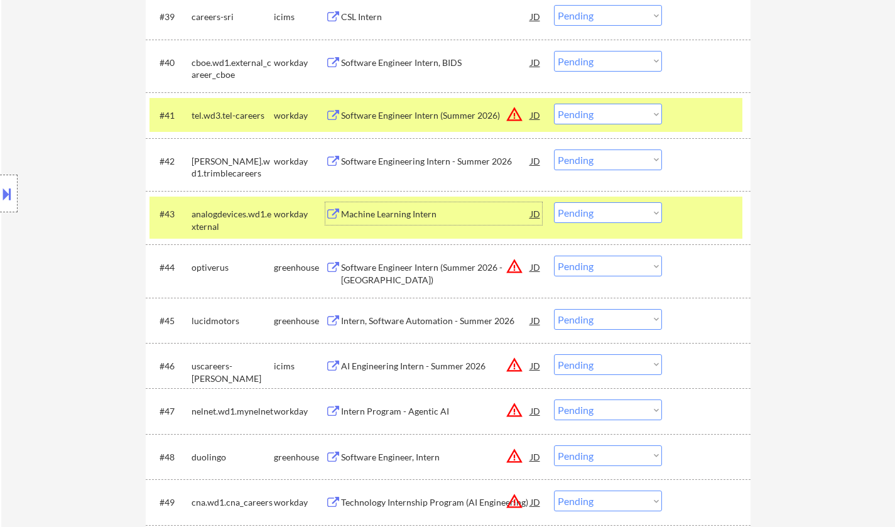
scroll to position [2386, 0]
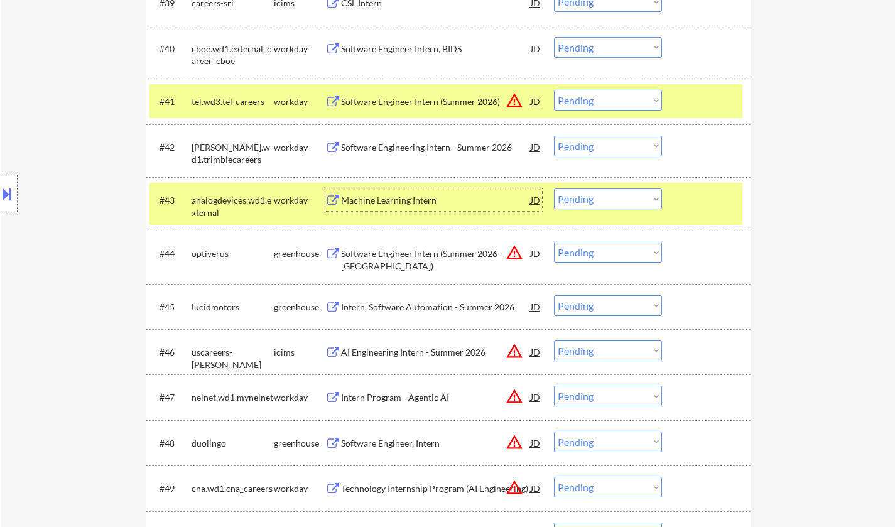
click at [396, 304] on div "Intern, Software Automation - Summer 2026" at bounding box center [436, 307] width 190 height 13
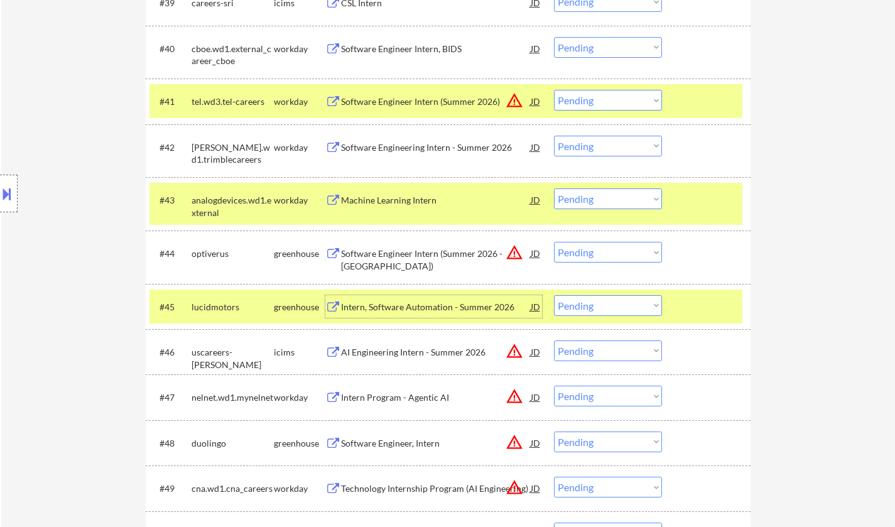
click at [596, 309] on select "Choose an option... Pending Applied Excluded (Questions) Excluded (Expired) Exc…" at bounding box center [608, 305] width 108 height 21
click at [554, 295] on select "Choose an option... Pending Applied Excluded (Questions) Excluded (Expired) Exc…" at bounding box center [608, 305] width 108 height 21
select select ""pending""
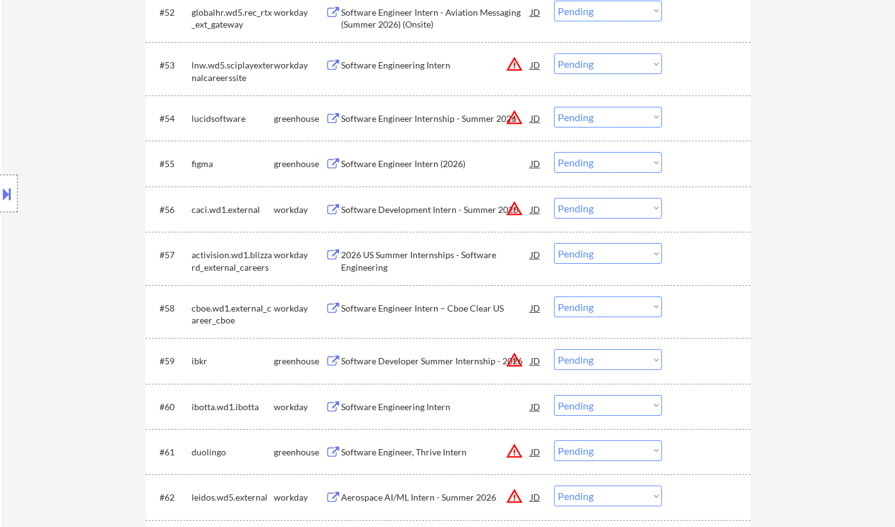
scroll to position [3077, 0]
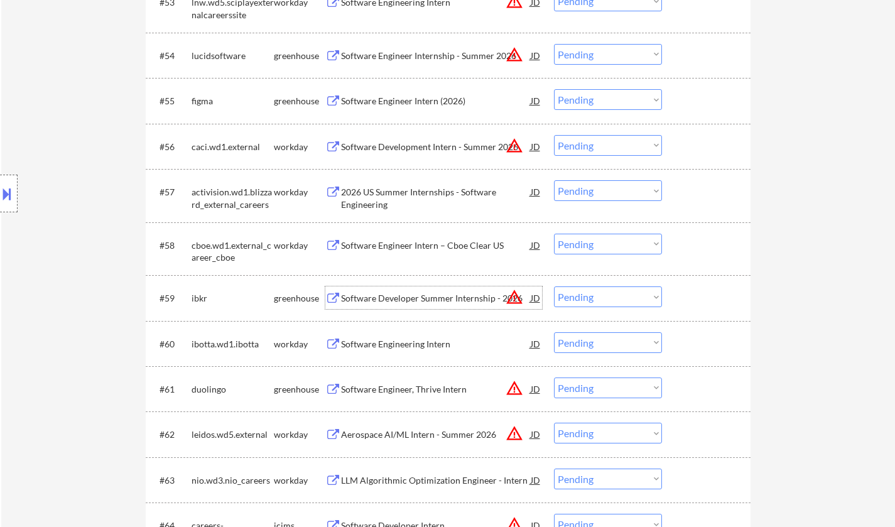
click at [429, 296] on div "Software Developer Summer Internship - 2026" at bounding box center [436, 298] width 190 height 13
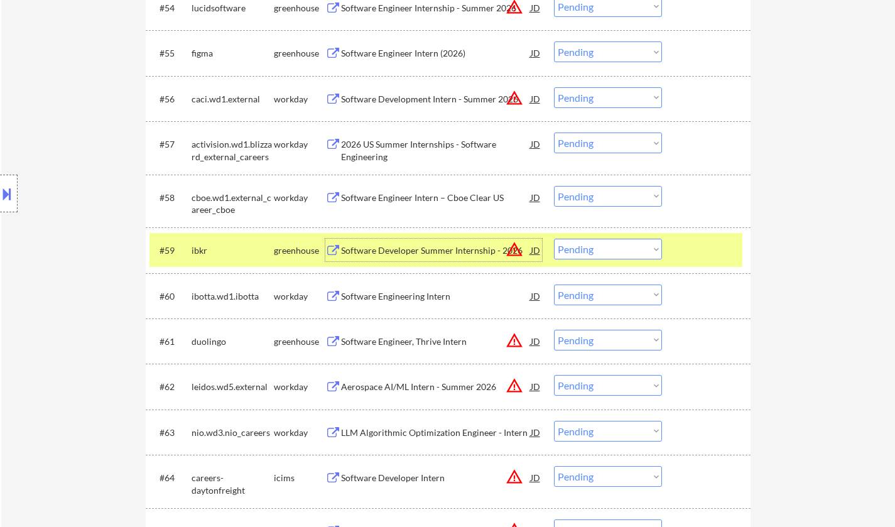
scroll to position [3139, 0]
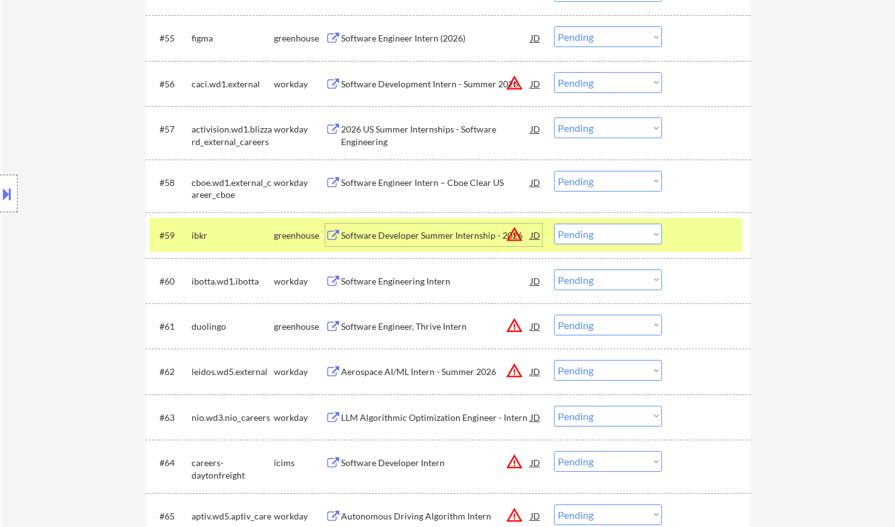
click at [611, 238] on select "Choose an option... Pending Applied Excluded (Questions) Excluded (Expired) Exc…" at bounding box center [608, 234] width 108 height 21
click at [554, 224] on select "Choose an option... Pending Applied Excluded (Questions) Excluded (Expired) Exc…" at bounding box center [608, 234] width 108 height 21
select select ""pending""
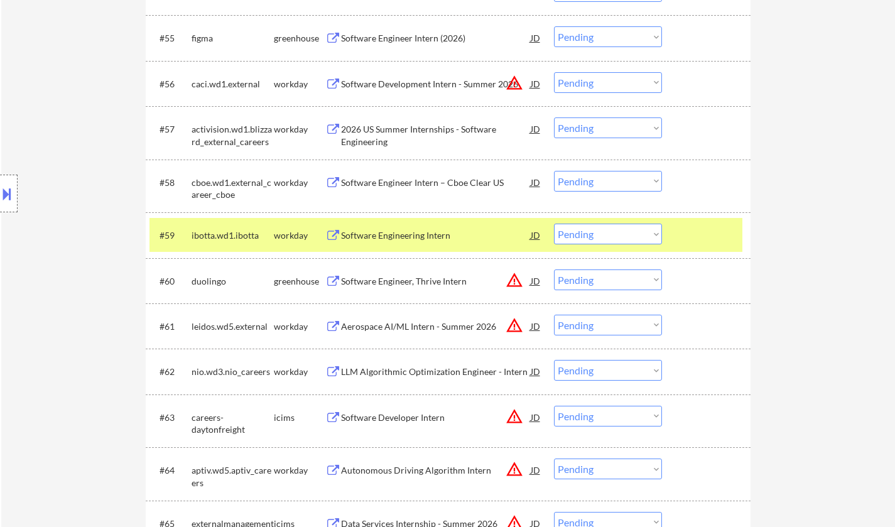
click at [395, 233] on div "Software Engineering Intern" at bounding box center [436, 235] width 190 height 13
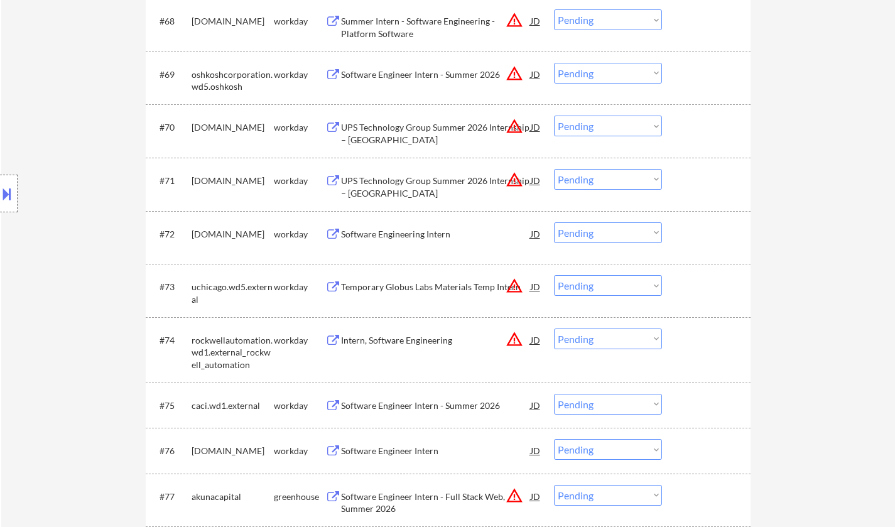
scroll to position [3830, 0]
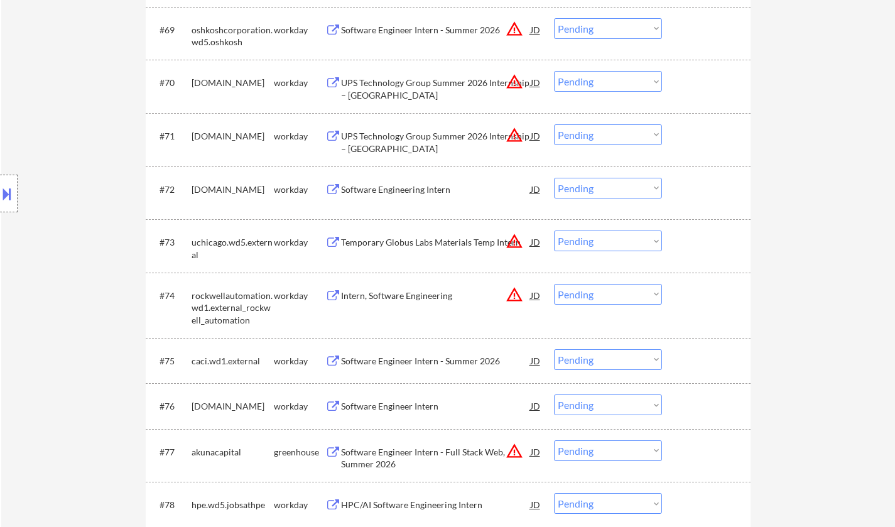
click at [429, 299] on div "Intern, Software Engineering" at bounding box center [436, 295] width 190 height 13
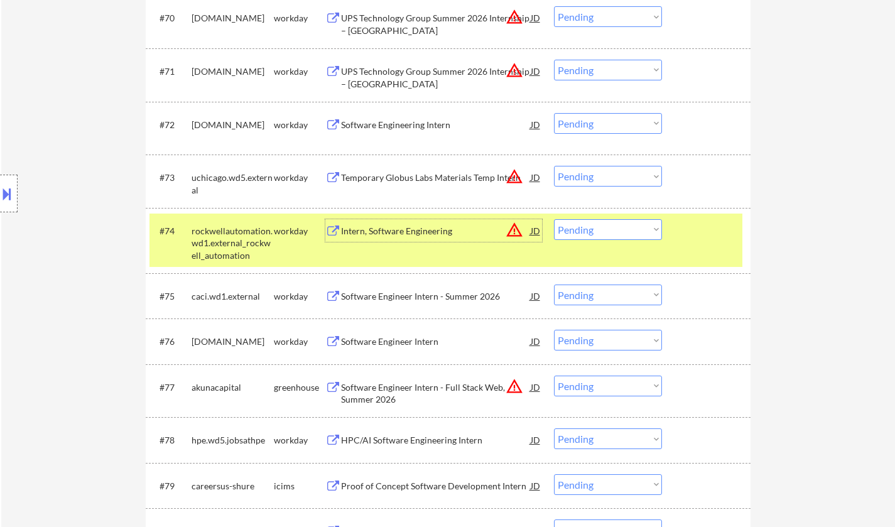
scroll to position [3956, 0]
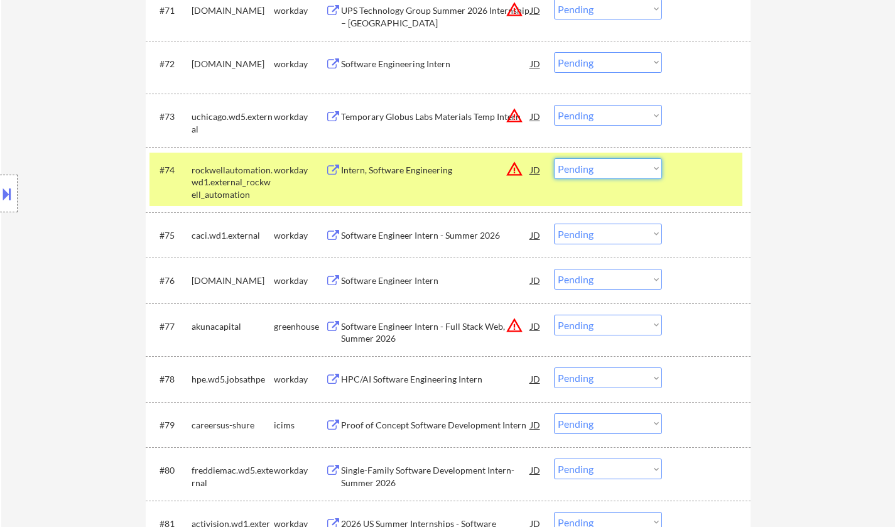
drag, startPoint x: 617, startPoint y: 171, endPoint x: 617, endPoint y: 178, distance: 7.5
click at [617, 171] on select "Choose an option... Pending Applied Excluded (Questions) Excluded (Expired) Exc…" at bounding box center [608, 168] width 108 height 21
click at [554, 158] on select "Choose an option... Pending Applied Excluded (Questions) Excluded (Expired) Exc…" at bounding box center [608, 168] width 108 height 21
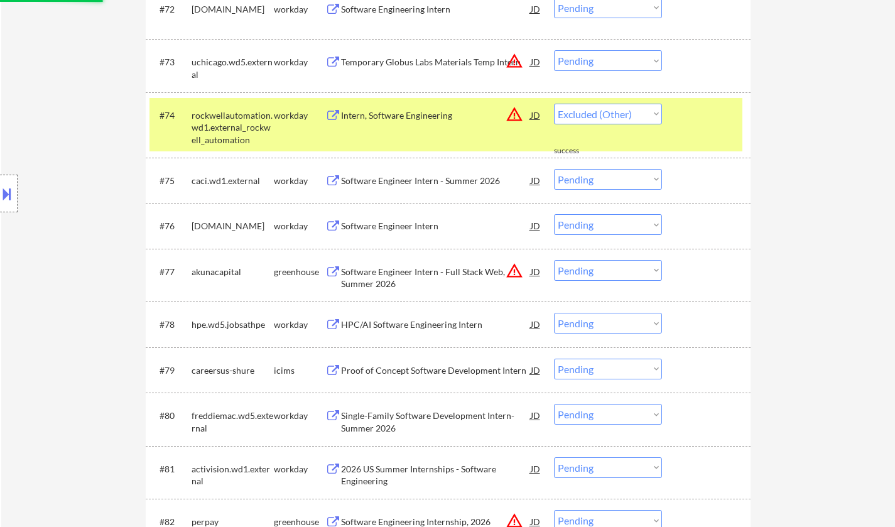
scroll to position [4081, 0]
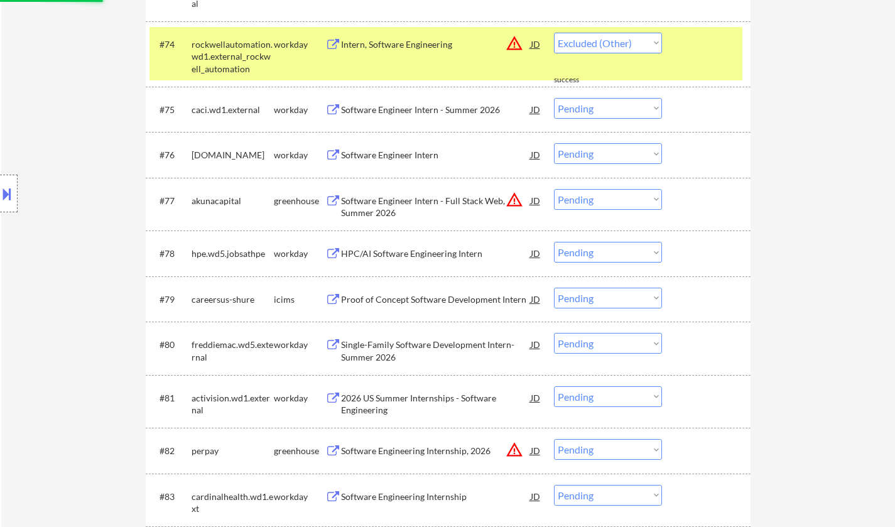
select select ""pending""
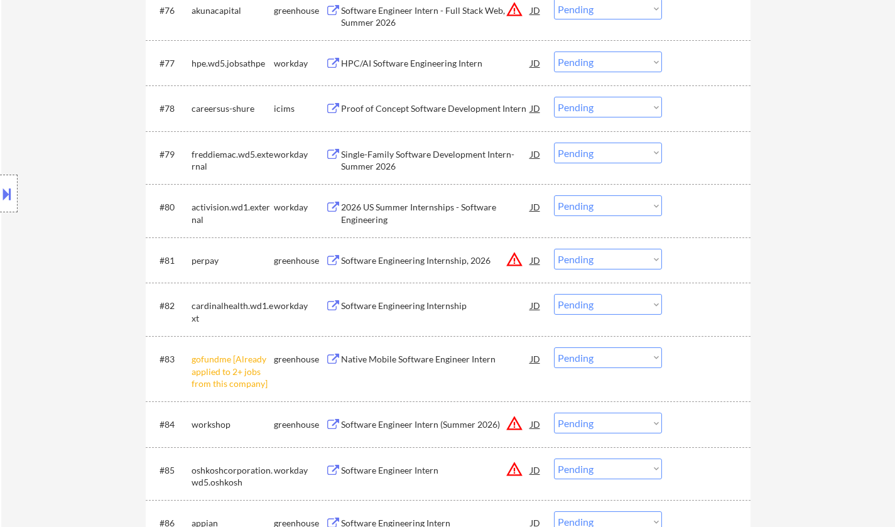
scroll to position [4207, 0]
click at [429, 259] on div "Software Engineering Internship, 2026" at bounding box center [436, 260] width 190 height 13
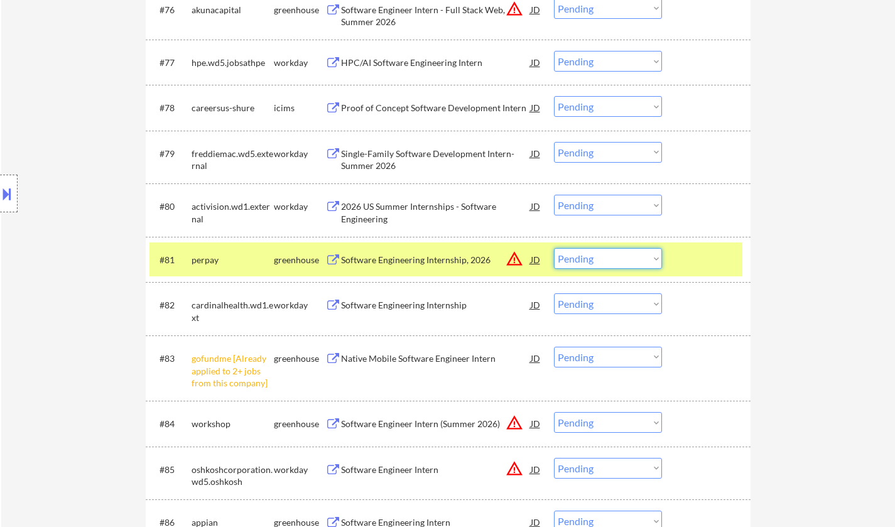
drag, startPoint x: 584, startPoint y: 261, endPoint x: 591, endPoint y: 268, distance: 10.7
click at [585, 261] on select "Choose an option... Pending Applied Excluded (Questions) Excluded (Expired) Exc…" at bounding box center [608, 258] width 108 height 21
click at [554, 248] on select "Choose an option... Pending Applied Excluded (Questions) Excluded (Expired) Exc…" at bounding box center [608, 258] width 108 height 21
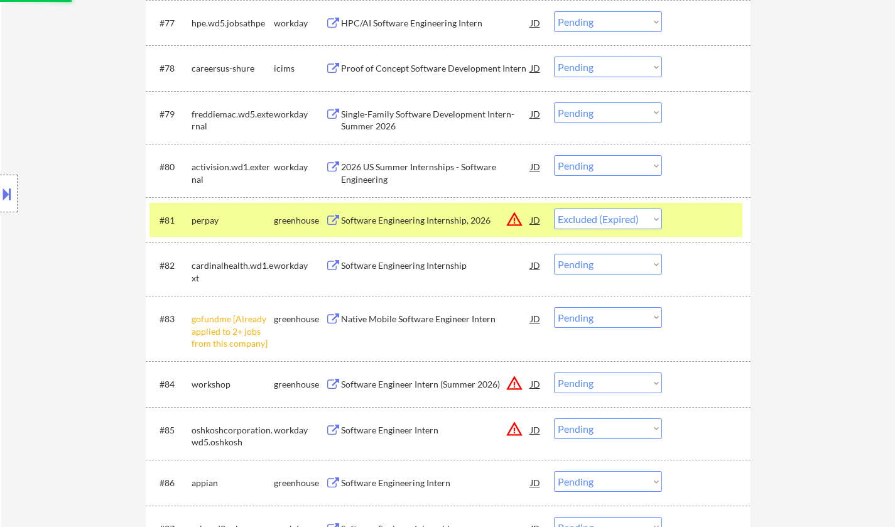
scroll to position [4270, 0]
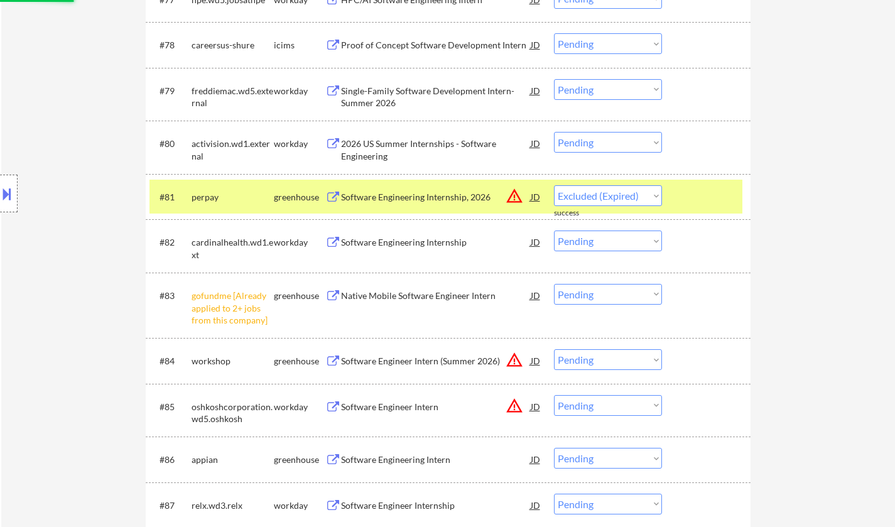
select select ""pending""
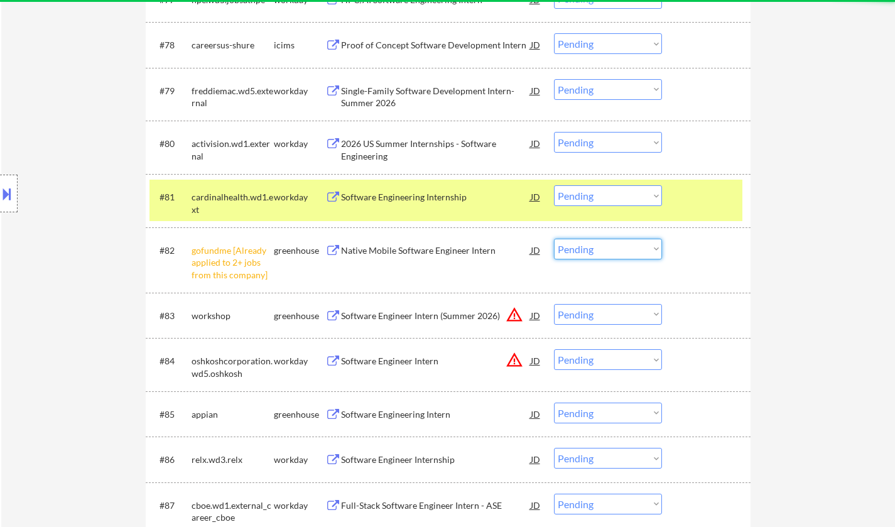
click at [599, 252] on select "Choose an option... Pending Applied Excluded (Questions) Excluded (Expired) Exc…" at bounding box center [608, 249] width 108 height 21
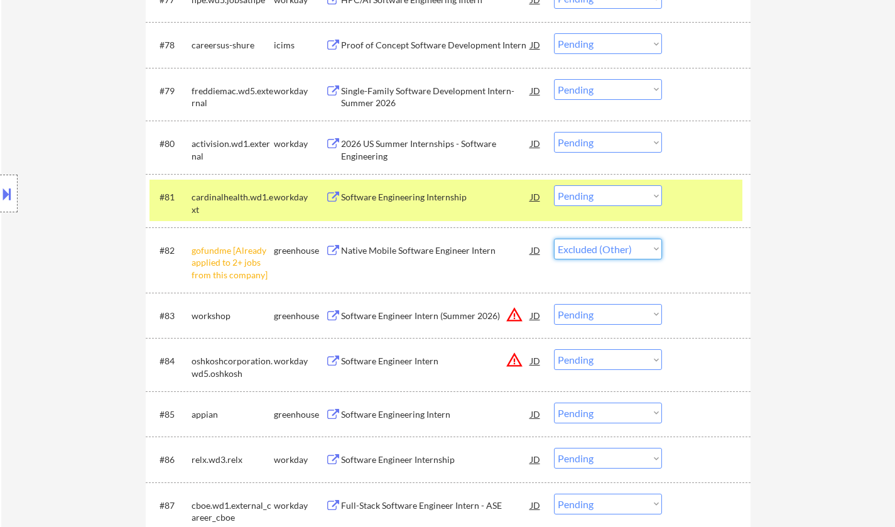
click at [554, 239] on select "Choose an option... Pending Applied Excluded (Questions) Excluded (Expired) Exc…" at bounding box center [608, 249] width 108 height 21
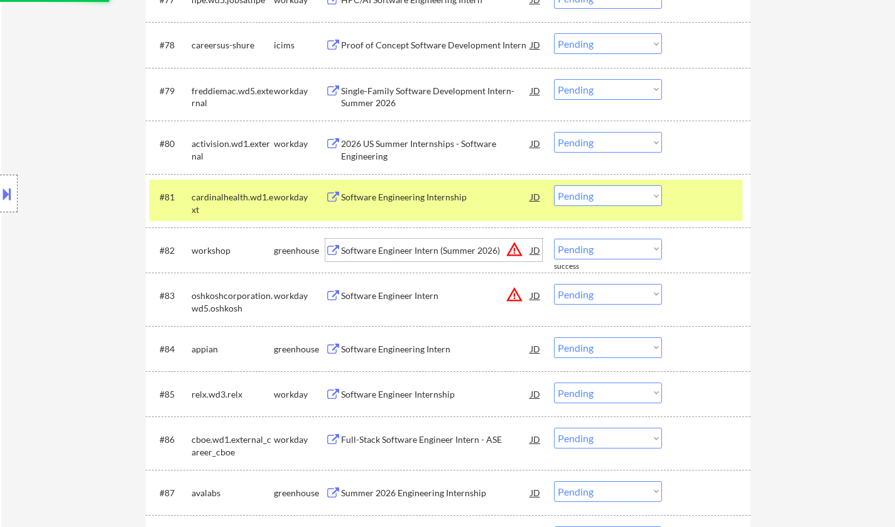
click at [397, 249] on div "Software Engineer Intern (Summer 2026)" at bounding box center [436, 250] width 190 height 13
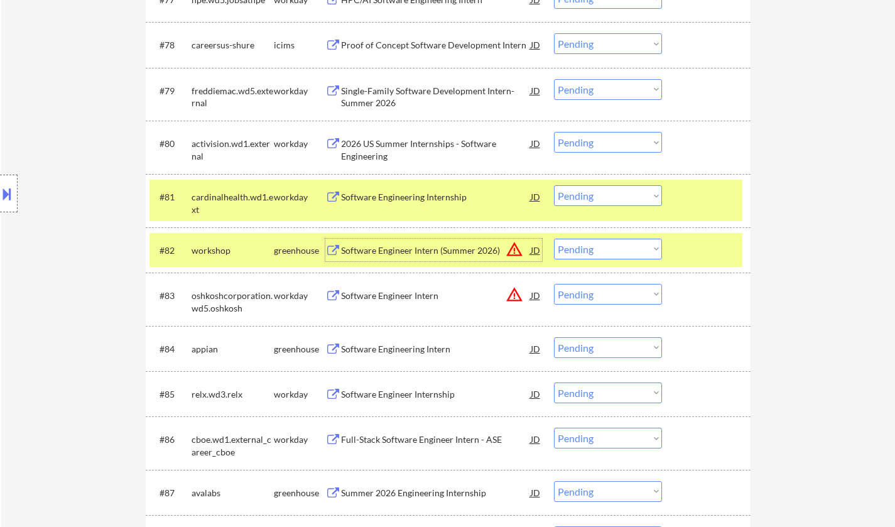
click at [619, 249] on select "Choose an option... Pending Applied Excluded (Questions) Excluded (Expired) Exc…" at bounding box center [608, 249] width 108 height 21
click at [554, 239] on select "Choose an option... Pending Applied Excluded (Questions) Excluded (Expired) Exc…" at bounding box center [608, 249] width 108 height 21
select select ""pending""
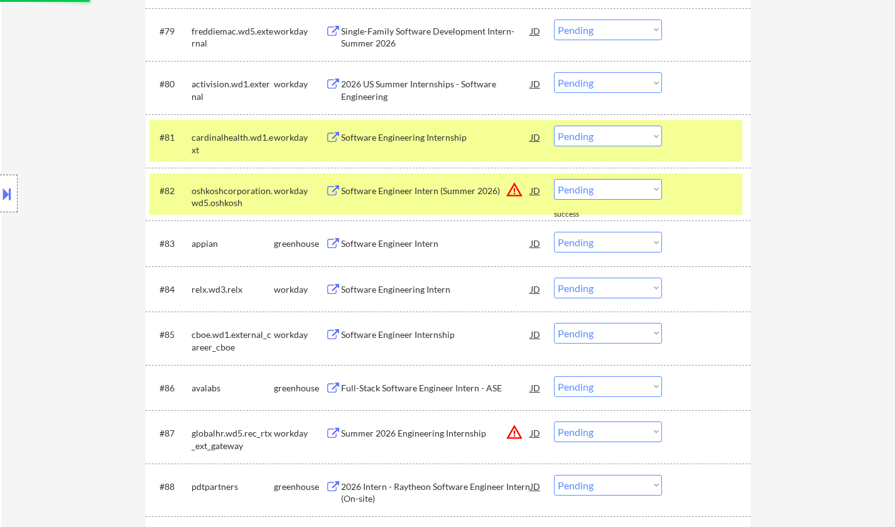
scroll to position [4332, 0]
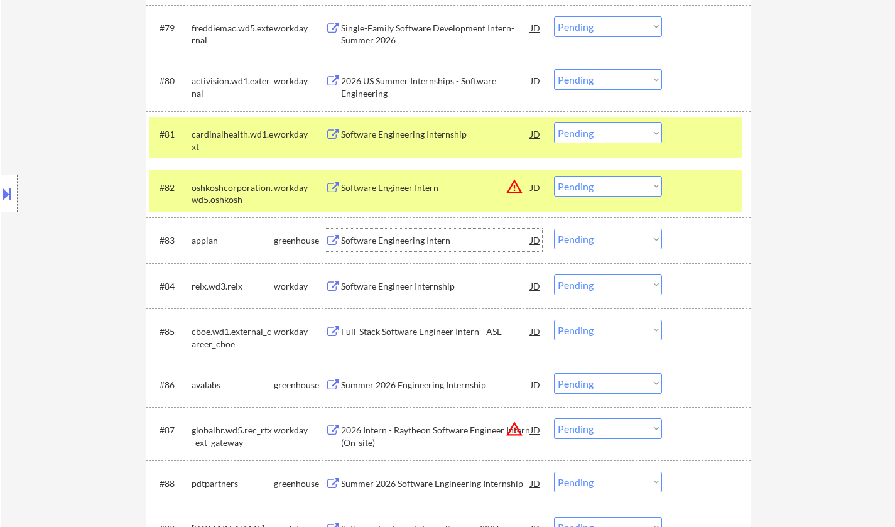
click at [397, 246] on div "Software Engineering Intern" at bounding box center [436, 240] width 190 height 13
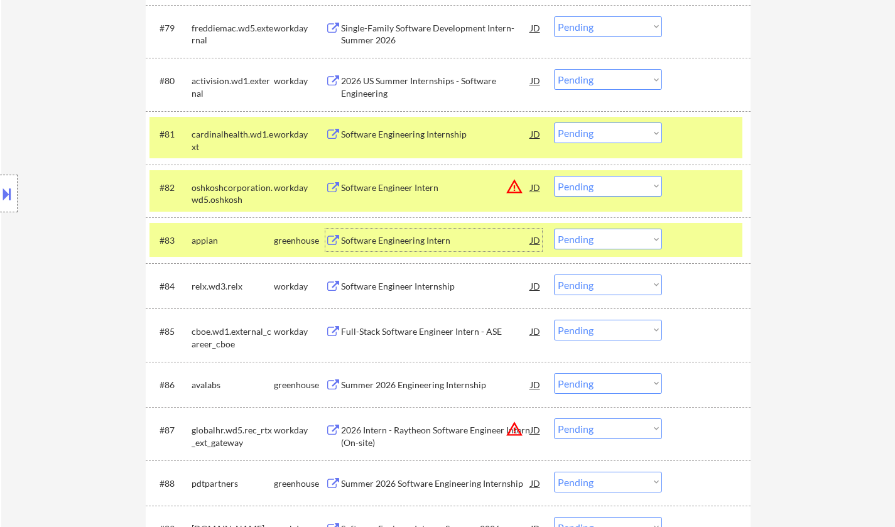
click at [590, 245] on select "Choose an option... Pending Applied Excluded (Questions) Excluded (Expired) Exc…" at bounding box center [608, 239] width 108 height 21
click at [554, 229] on select "Choose an option... Pending Applied Excluded (Questions) Excluded (Expired) Exc…" at bounding box center [608, 239] width 108 height 21
select select ""pending""
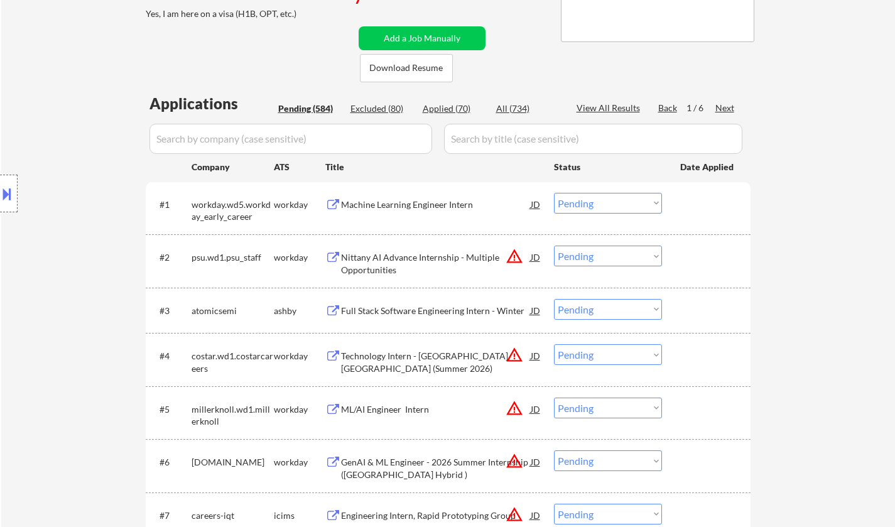
scroll to position [0, 0]
